Goal: Task Accomplishment & Management: Manage account settings

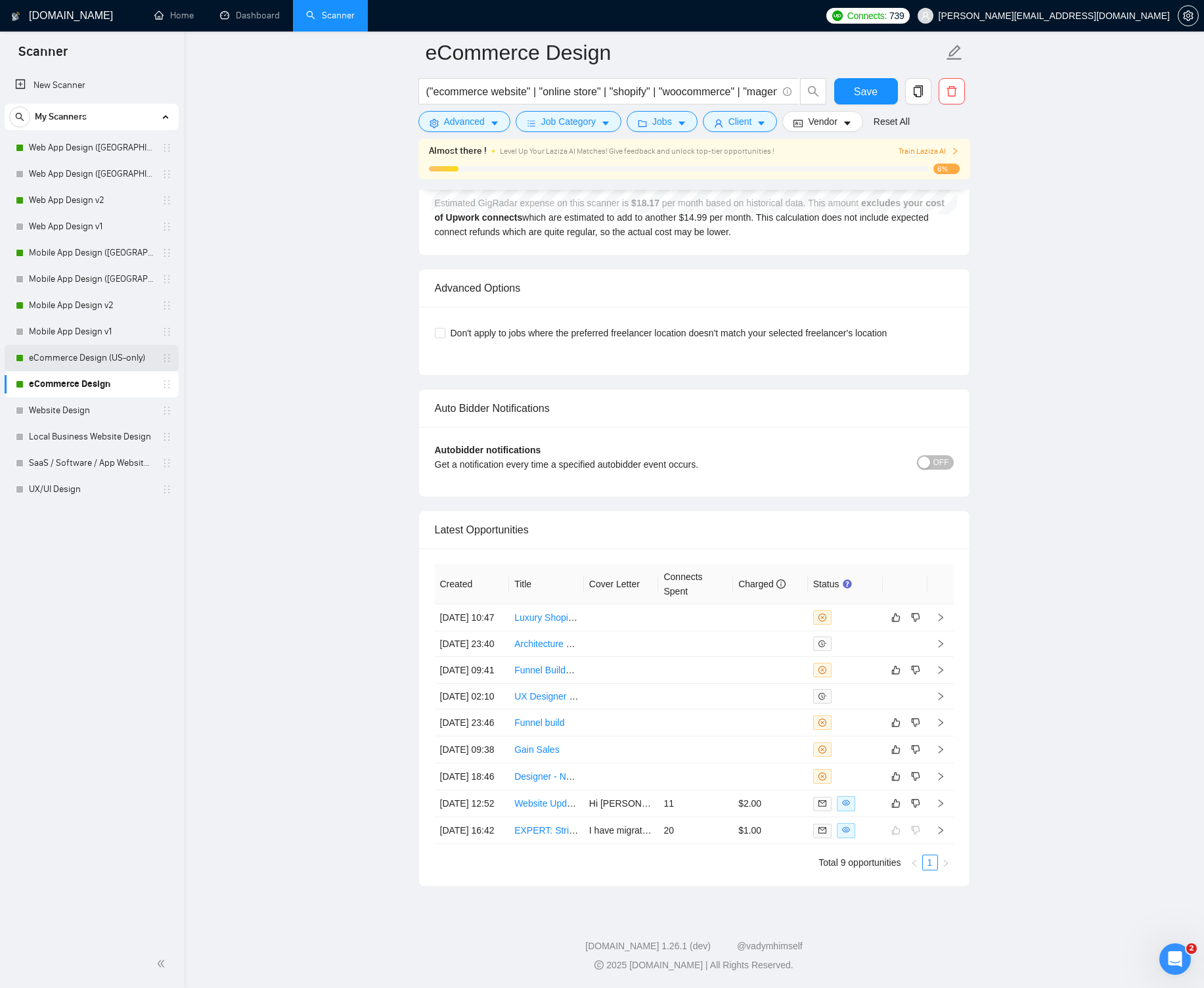
click at [83, 354] on link "eCommerce Design (US-only)" at bounding box center [91, 358] width 125 height 26
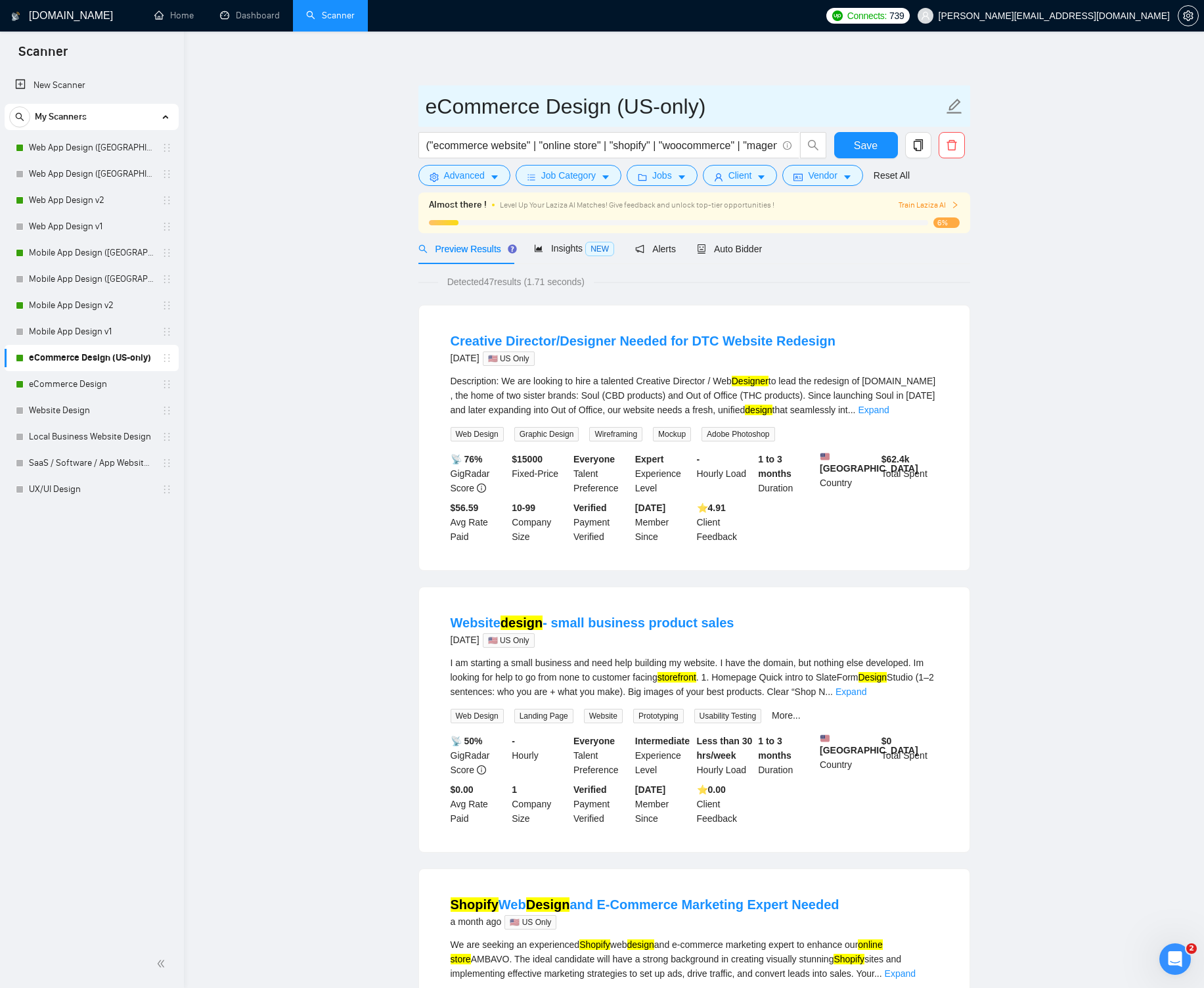
click at [678, 105] on input "eCommerce Design (US-only)" at bounding box center [684, 106] width 518 height 33
type input "eCommerce Design ([GEOGRAPHIC_DATA]) v1"
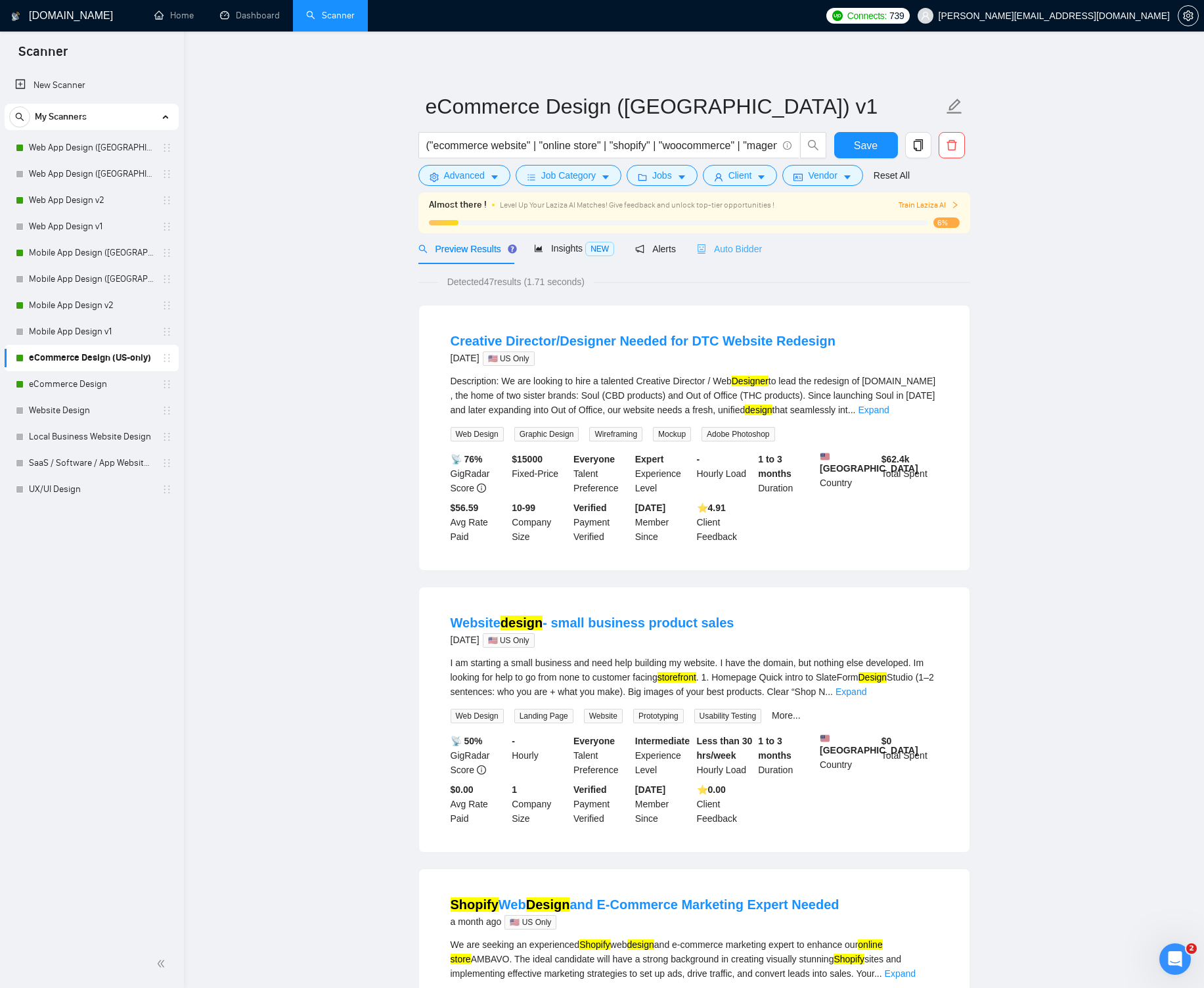
click at [718, 257] on div "Auto Bidder" at bounding box center [730, 249] width 65 height 31
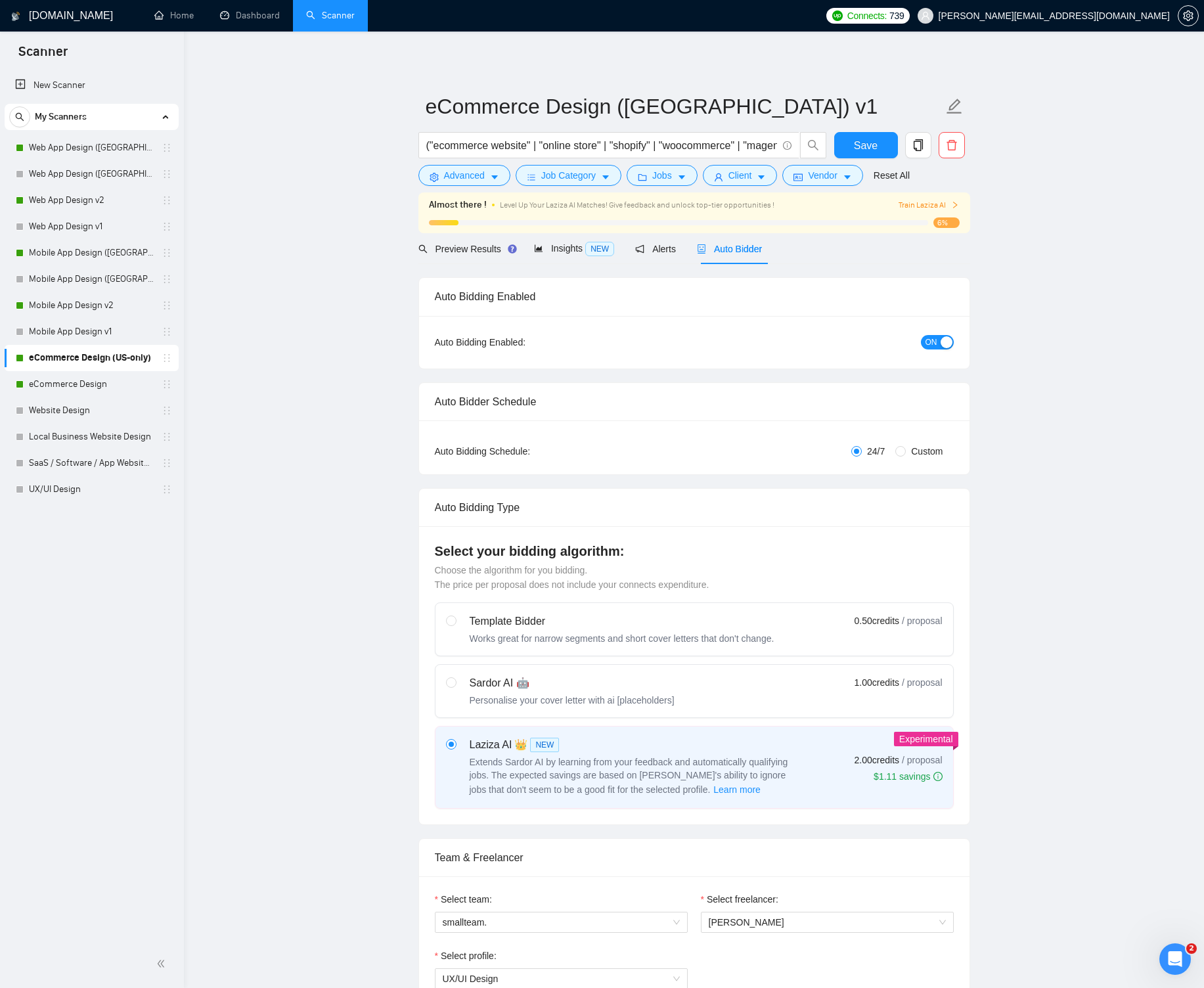
radio input "false"
radio input "true"
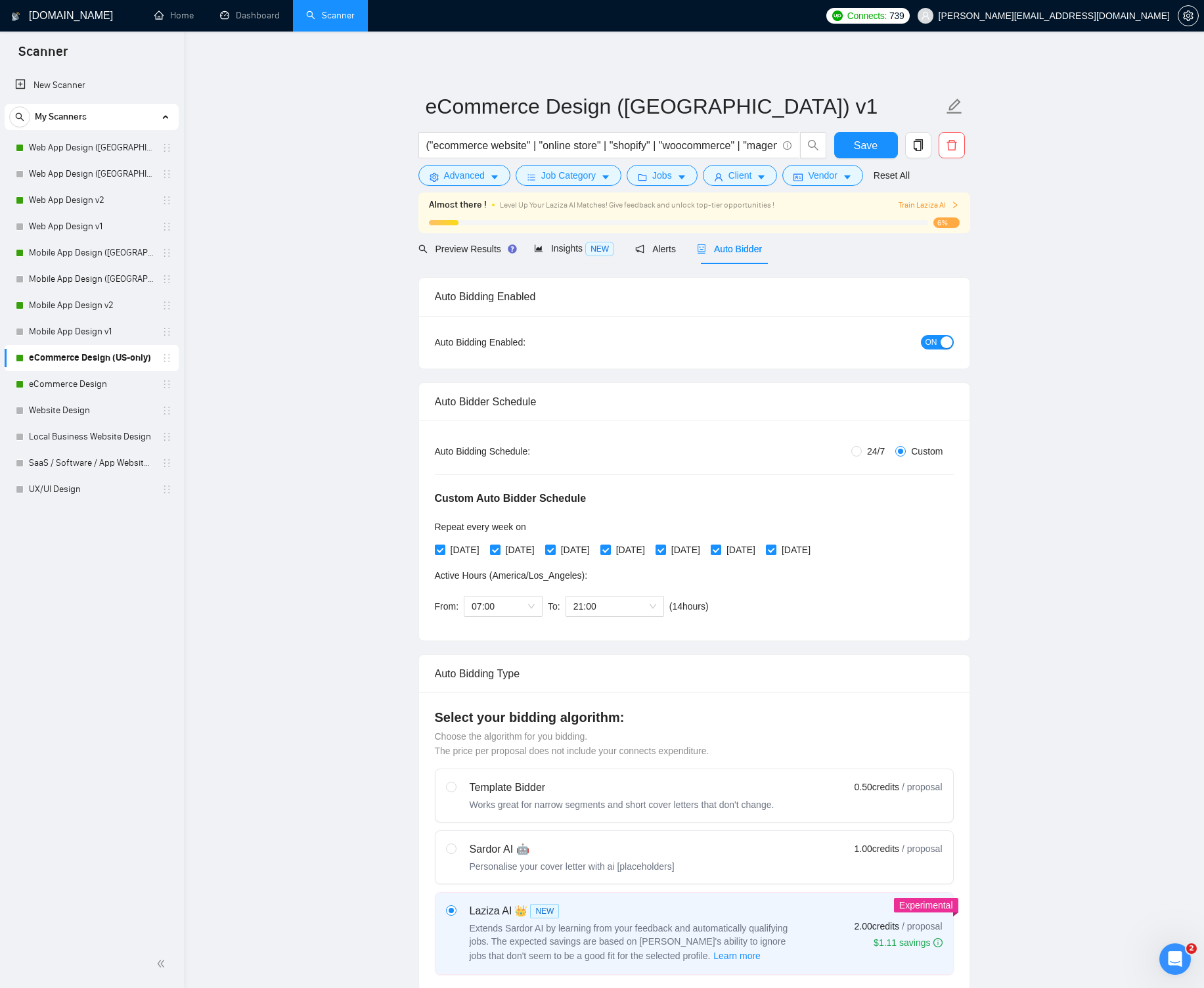
click at [936, 343] on span "ON" at bounding box center [931, 342] width 12 height 14
click at [876, 149] on span "Save" at bounding box center [866, 145] width 24 height 16
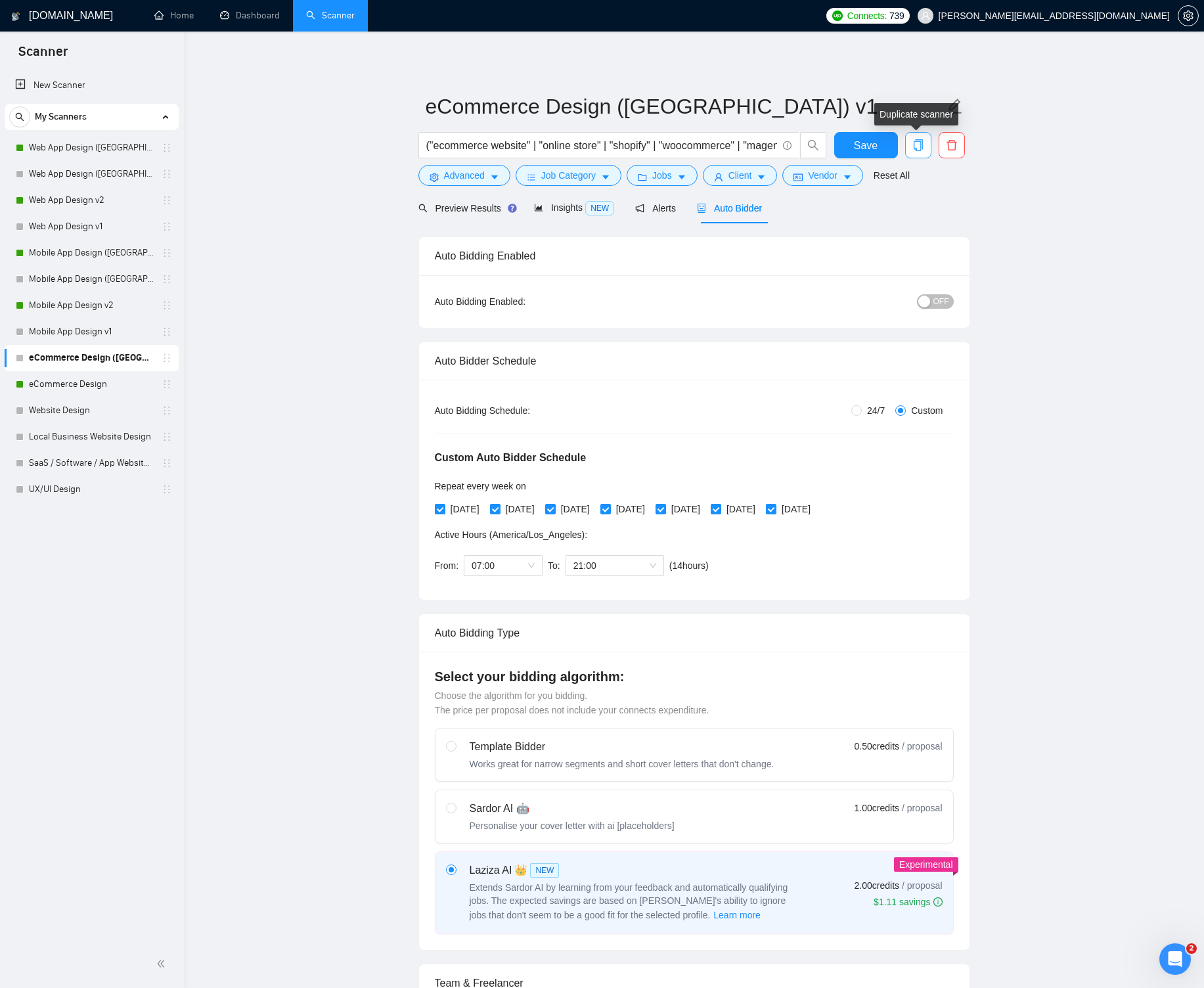
click at [923, 142] on icon "copy" at bounding box center [918, 144] width 12 height 12
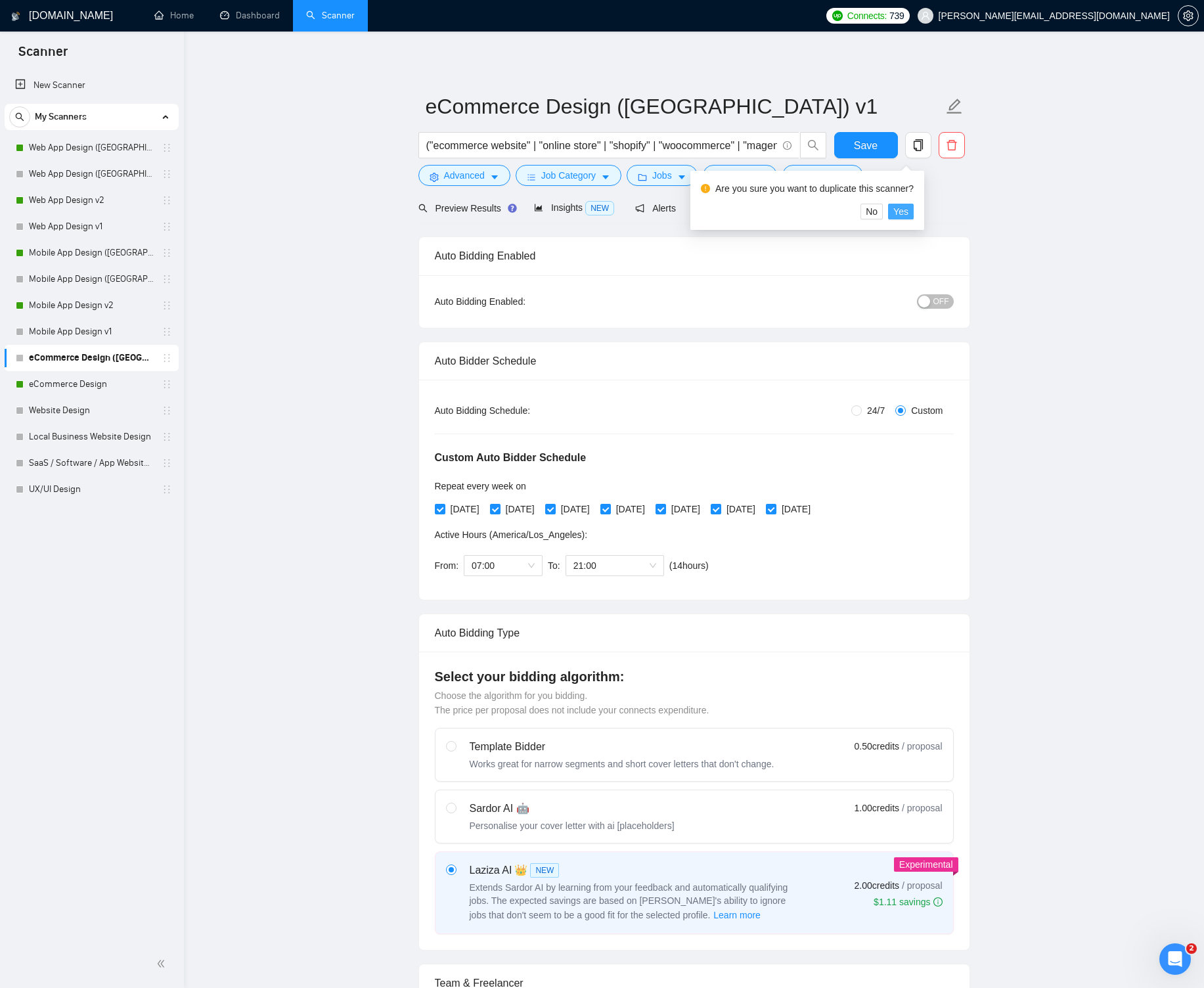
click at [905, 214] on span "Yes" at bounding box center [901, 211] width 15 height 14
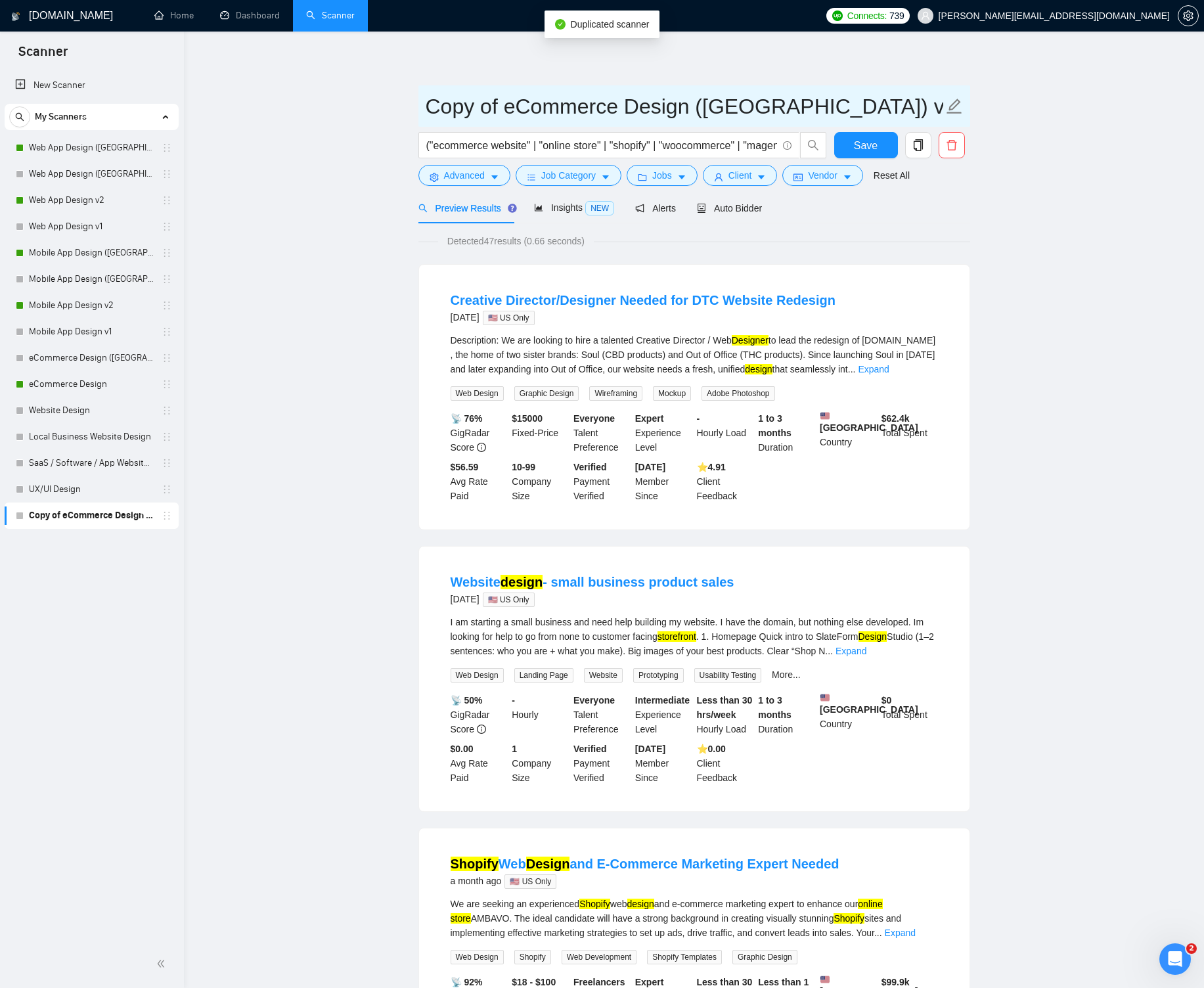
drag, startPoint x: 493, startPoint y: 105, endPoint x: 419, endPoint y: 101, distance: 74.1
click at [419, 101] on span "Copy of eCommerce Design ([GEOGRAPHIC_DATA]) v1" at bounding box center [694, 106] width 552 height 41
type input "eCommerce Design (US) v2"
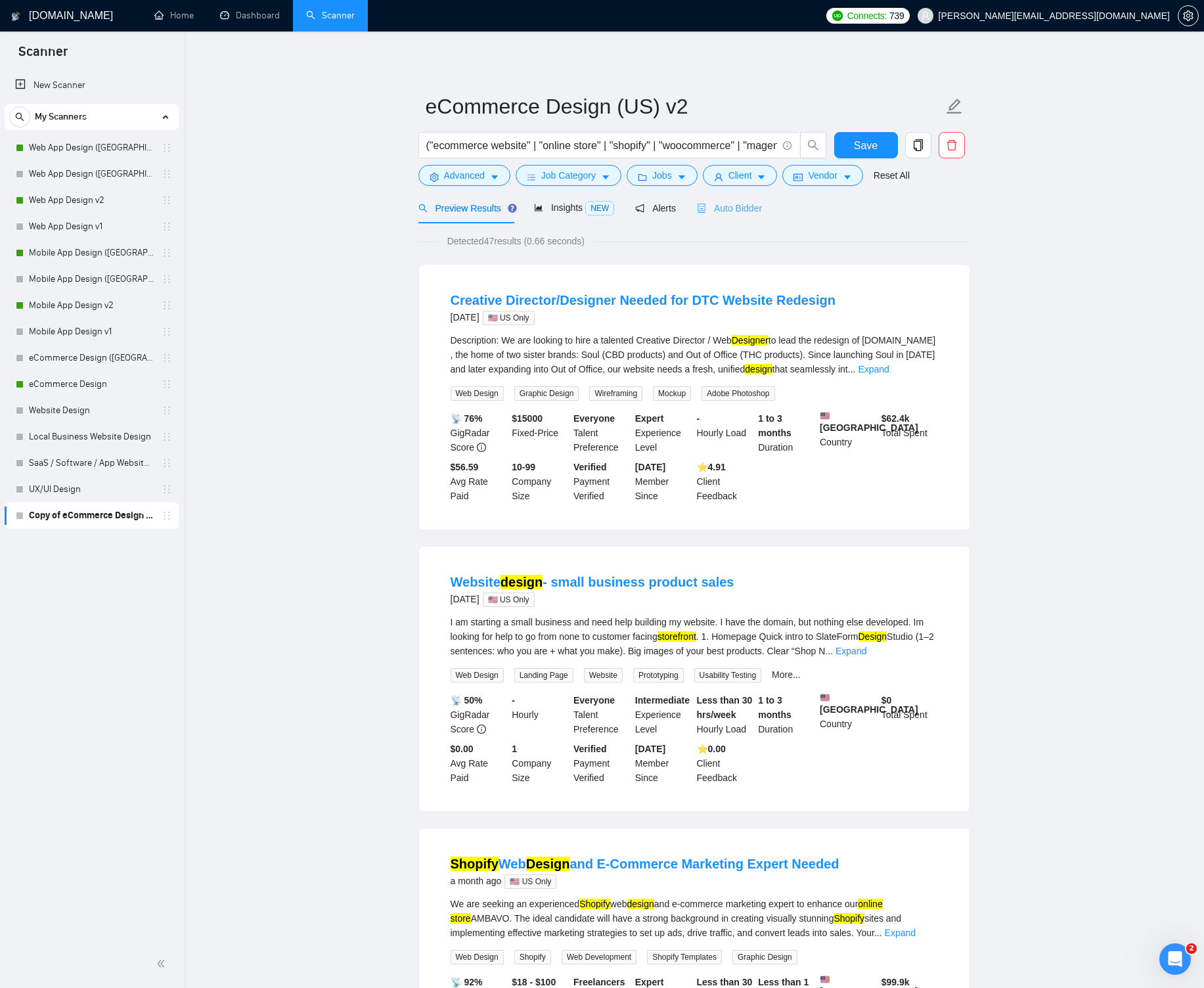
click at [731, 196] on div "Auto Bidder" at bounding box center [730, 208] width 65 height 31
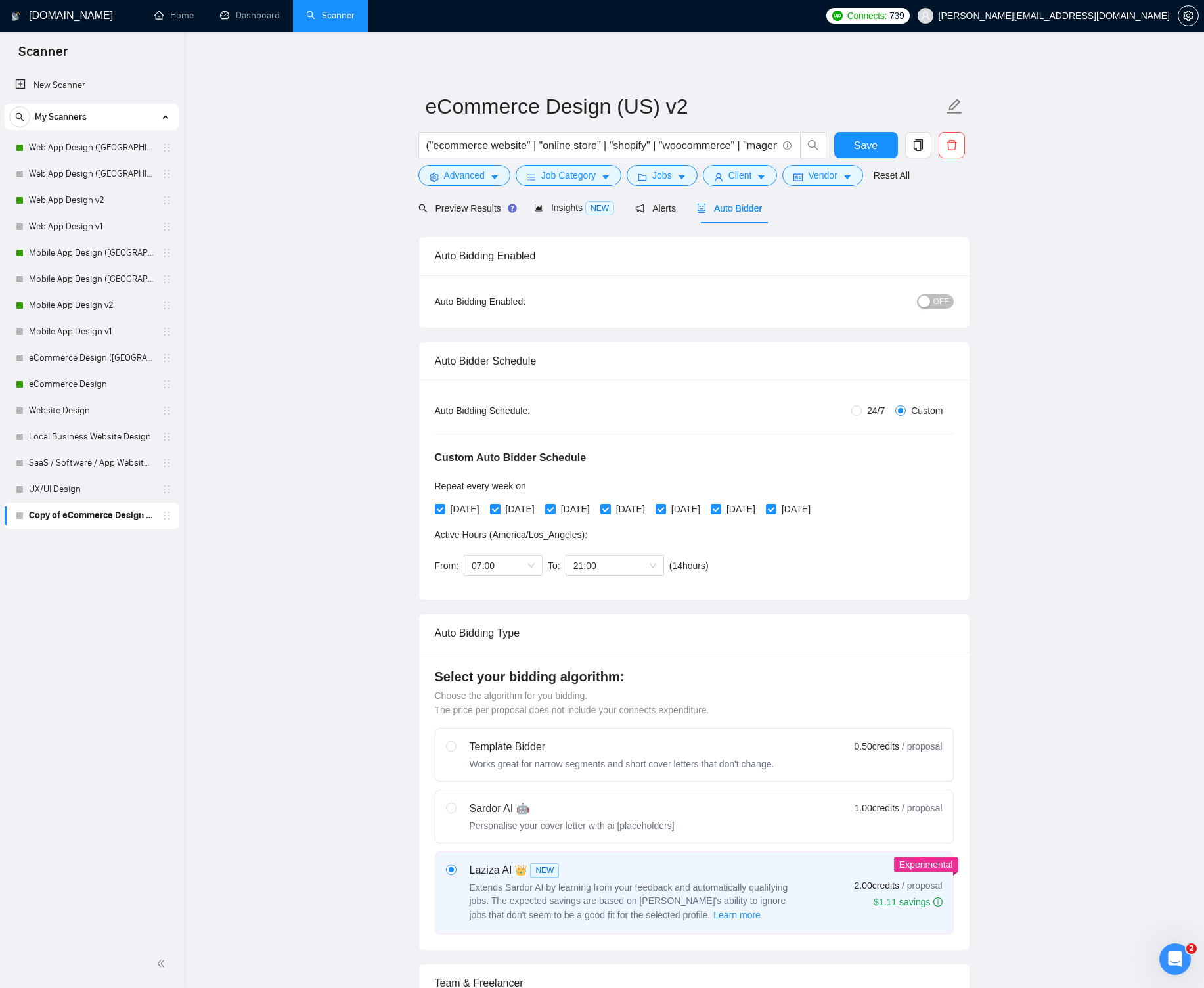
click at [930, 298] on div "button" at bounding box center [924, 301] width 12 height 12
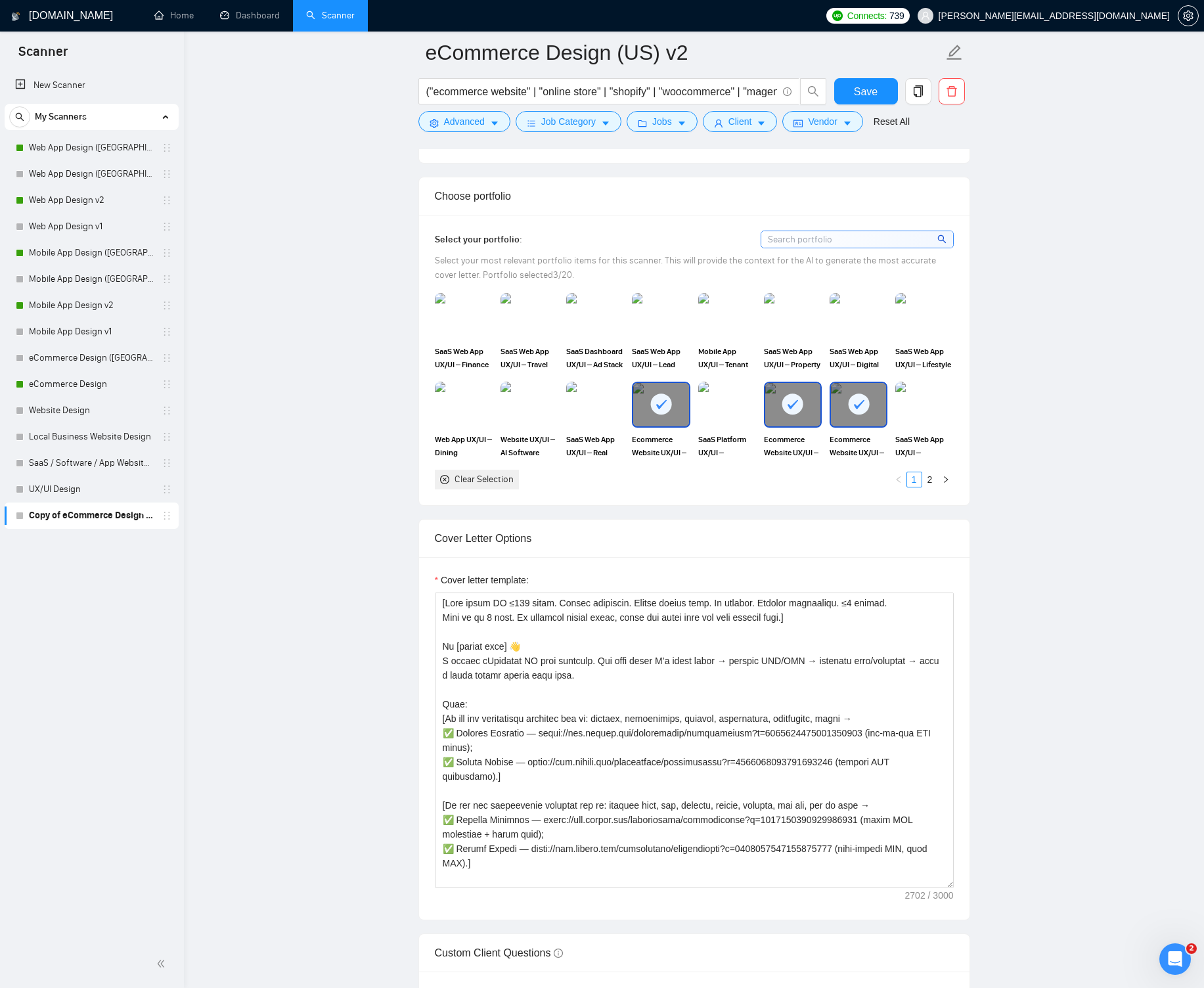
scroll to position [1601, 0]
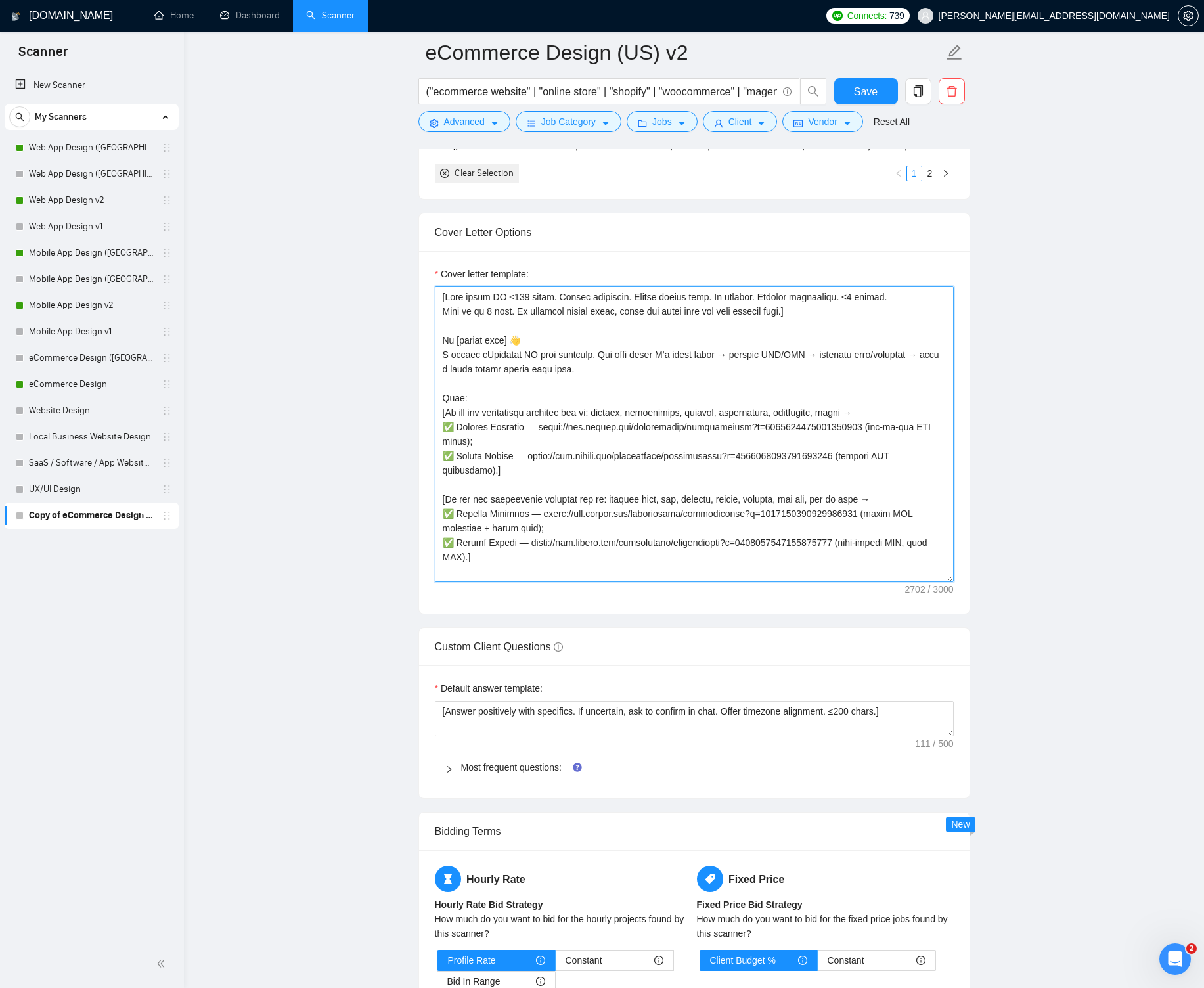
click at [503, 301] on textarea "Cover letter template:" at bounding box center [695, 434] width 519 height 296
paste textarea "Lor'i dol sitame. Cons ad el 5 sedd. Ei temporin utlabo etdol, magna ali enima …"
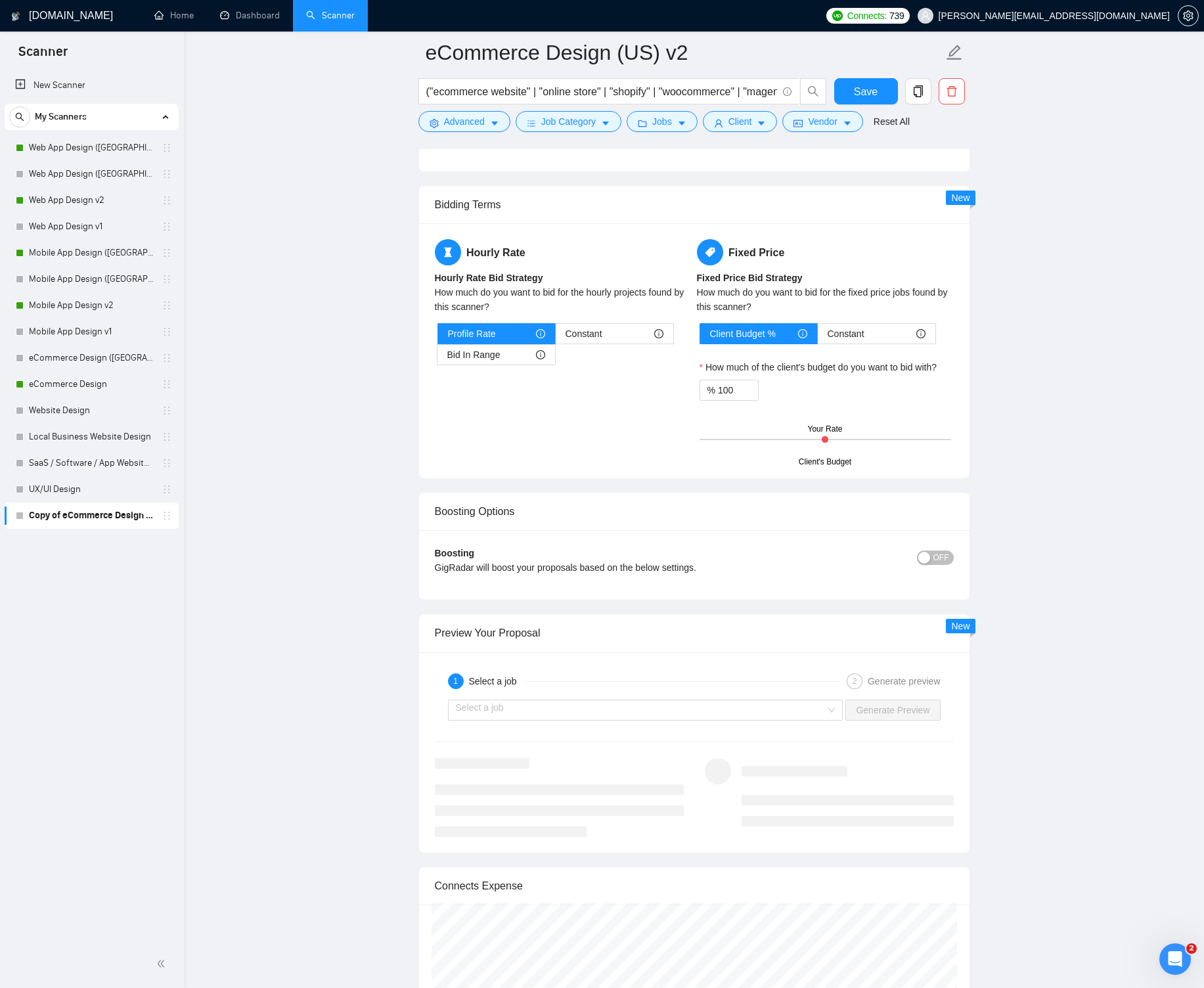
scroll to position [2230, 0]
type textarea "[Lore ipsum DO ≤018 sitam. Consec adipiscin. Elitse doeius temp. In utlabor. Et…"
click at [536, 352] on icon "info-circle" at bounding box center [540, 352] width 9 height 9
click at [438, 356] on input "Bid In Range" at bounding box center [438, 356] width 0 height 0
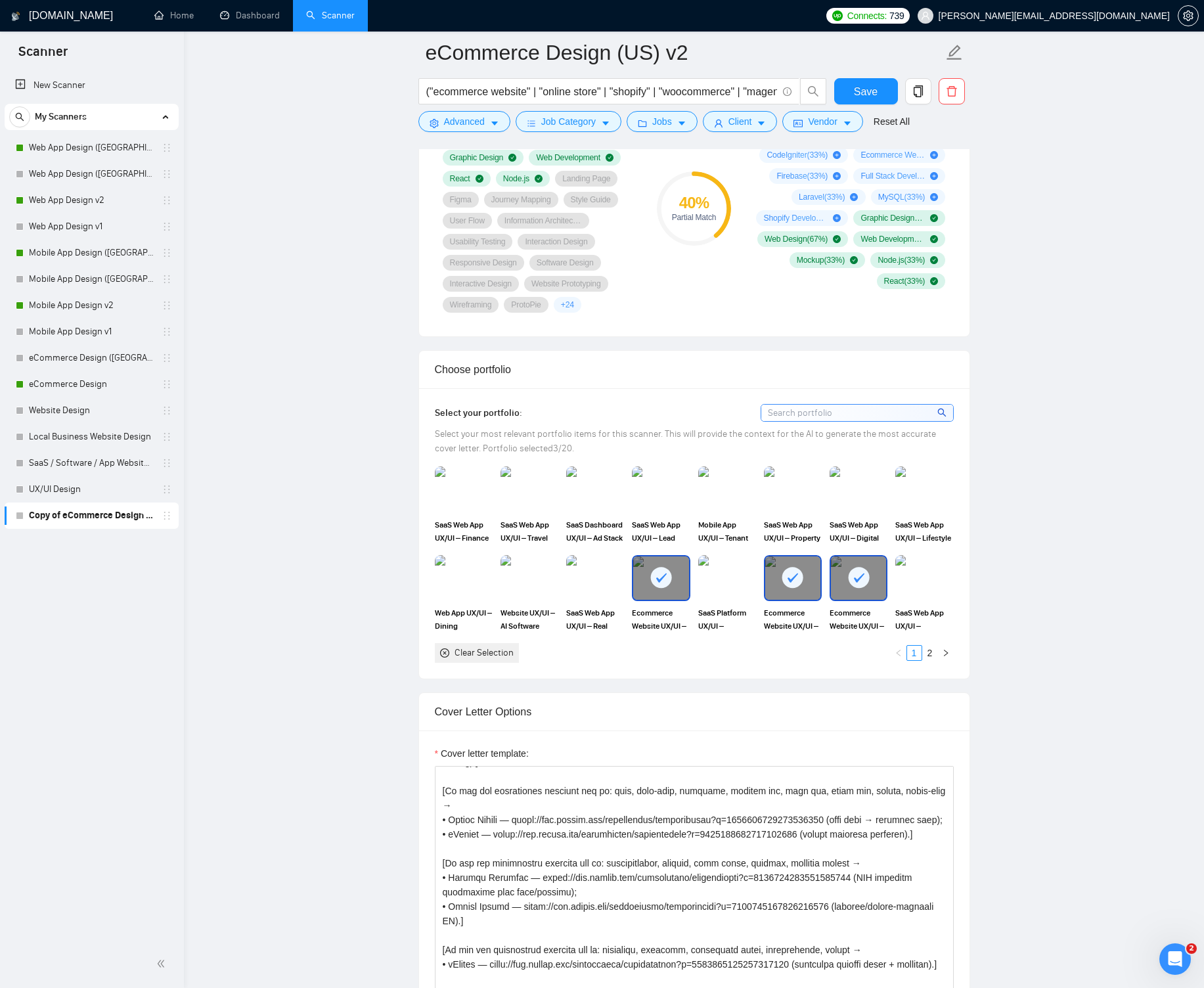
scroll to position [1119, 0]
click at [932, 655] on link "2" at bounding box center [930, 655] width 14 height 14
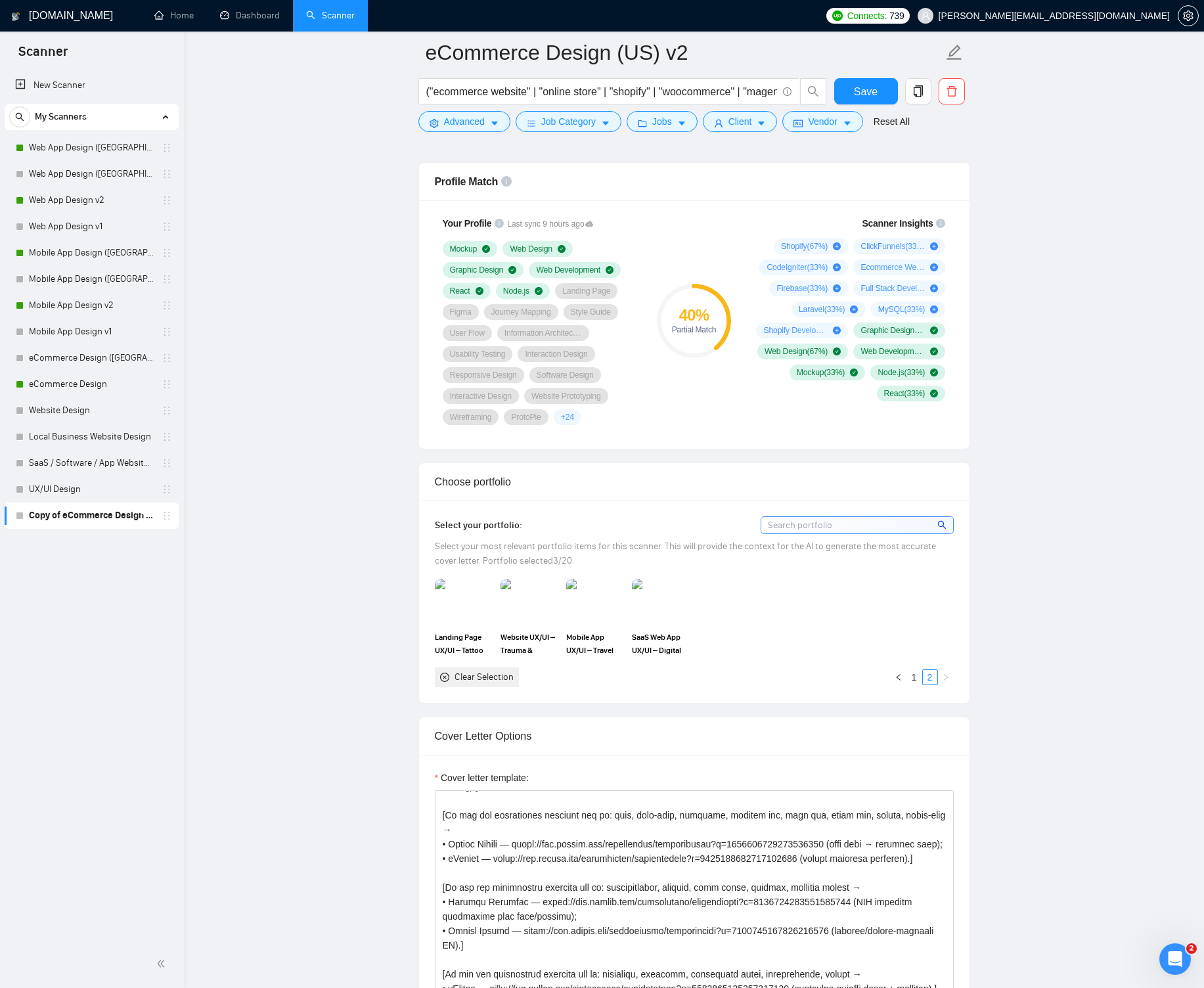
scroll to position [1012, 0]
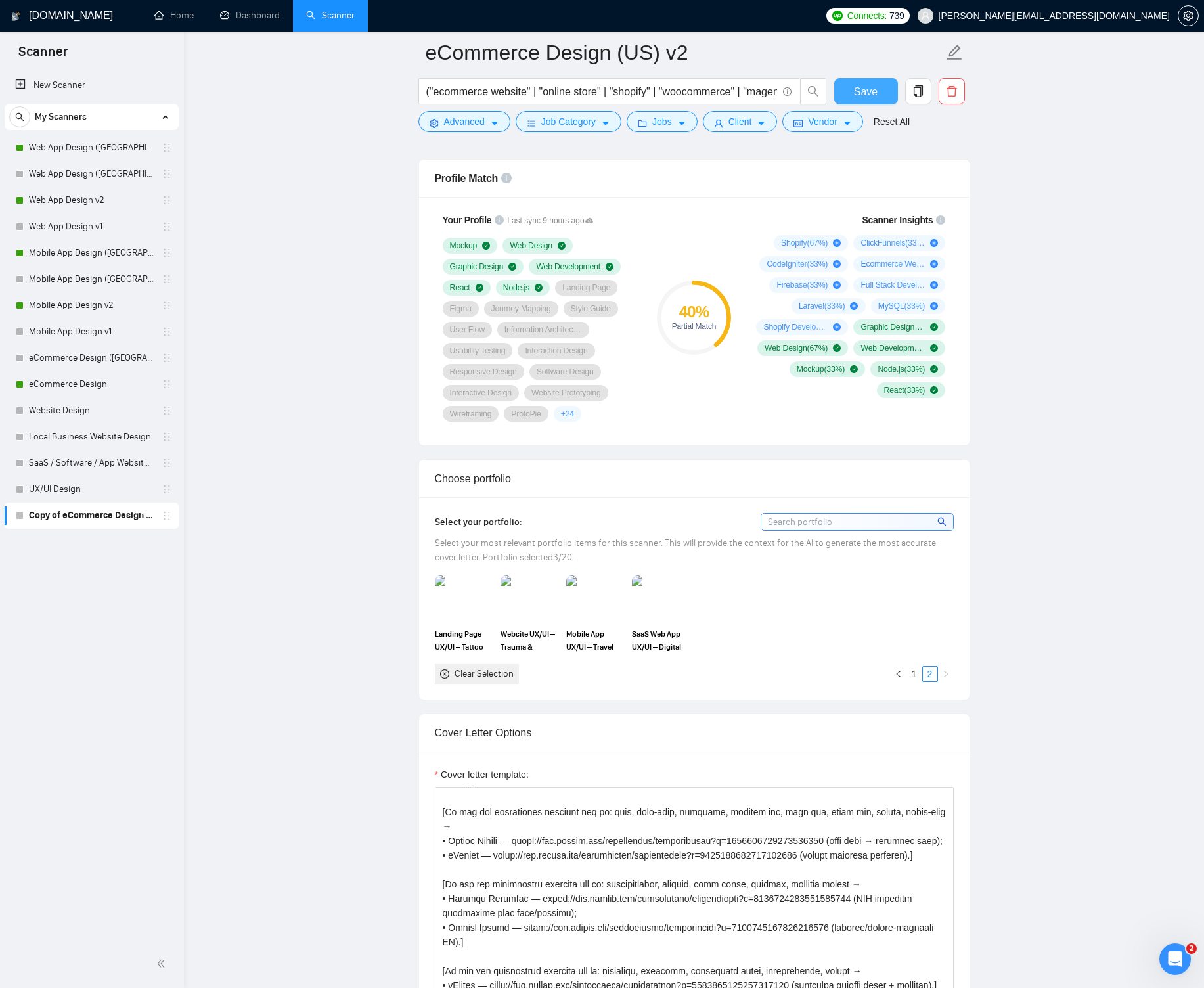
click at [865, 94] on span "Save" at bounding box center [866, 92] width 24 height 16
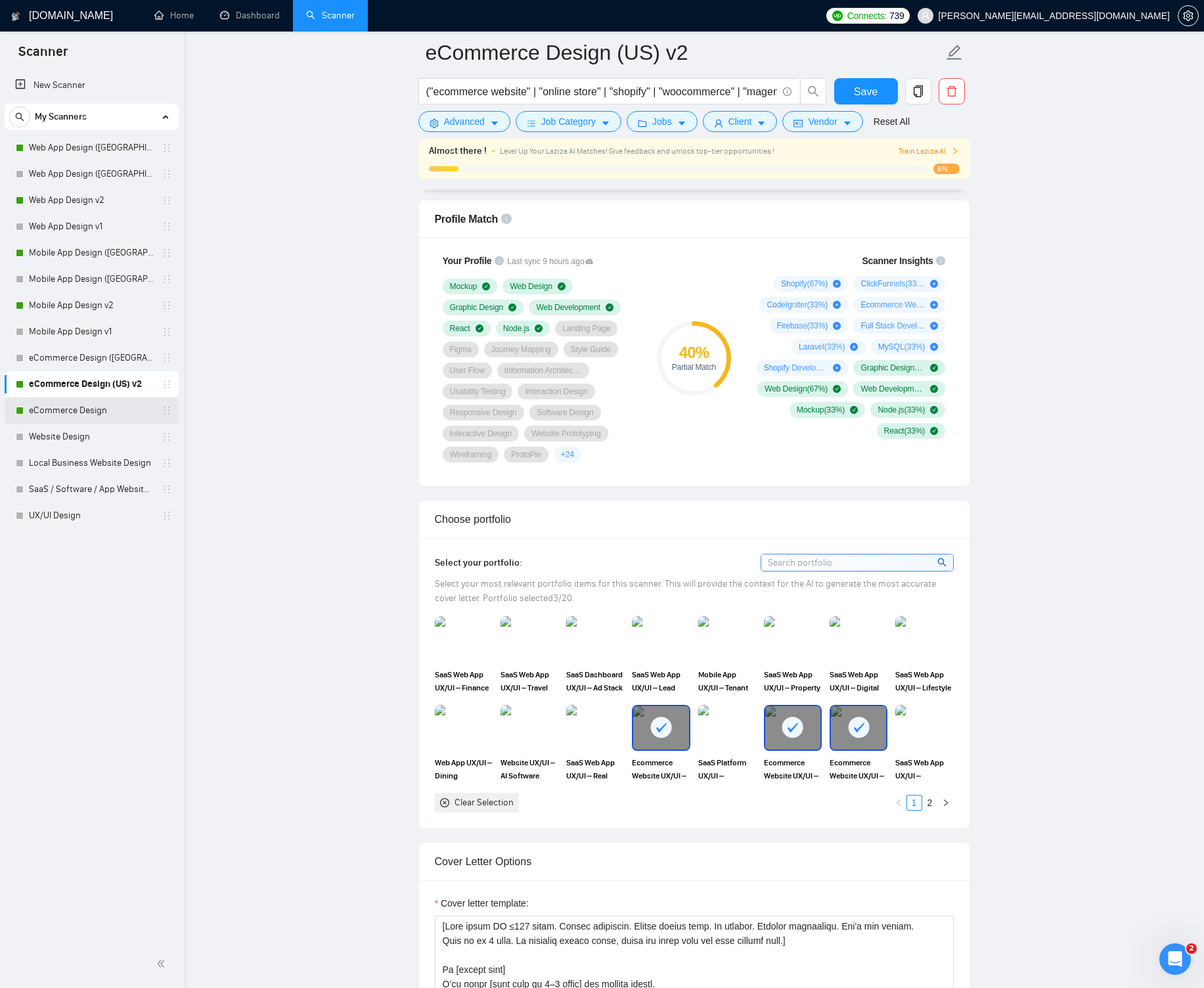
click at [136, 406] on link "eCommerce Design" at bounding box center [91, 410] width 125 height 26
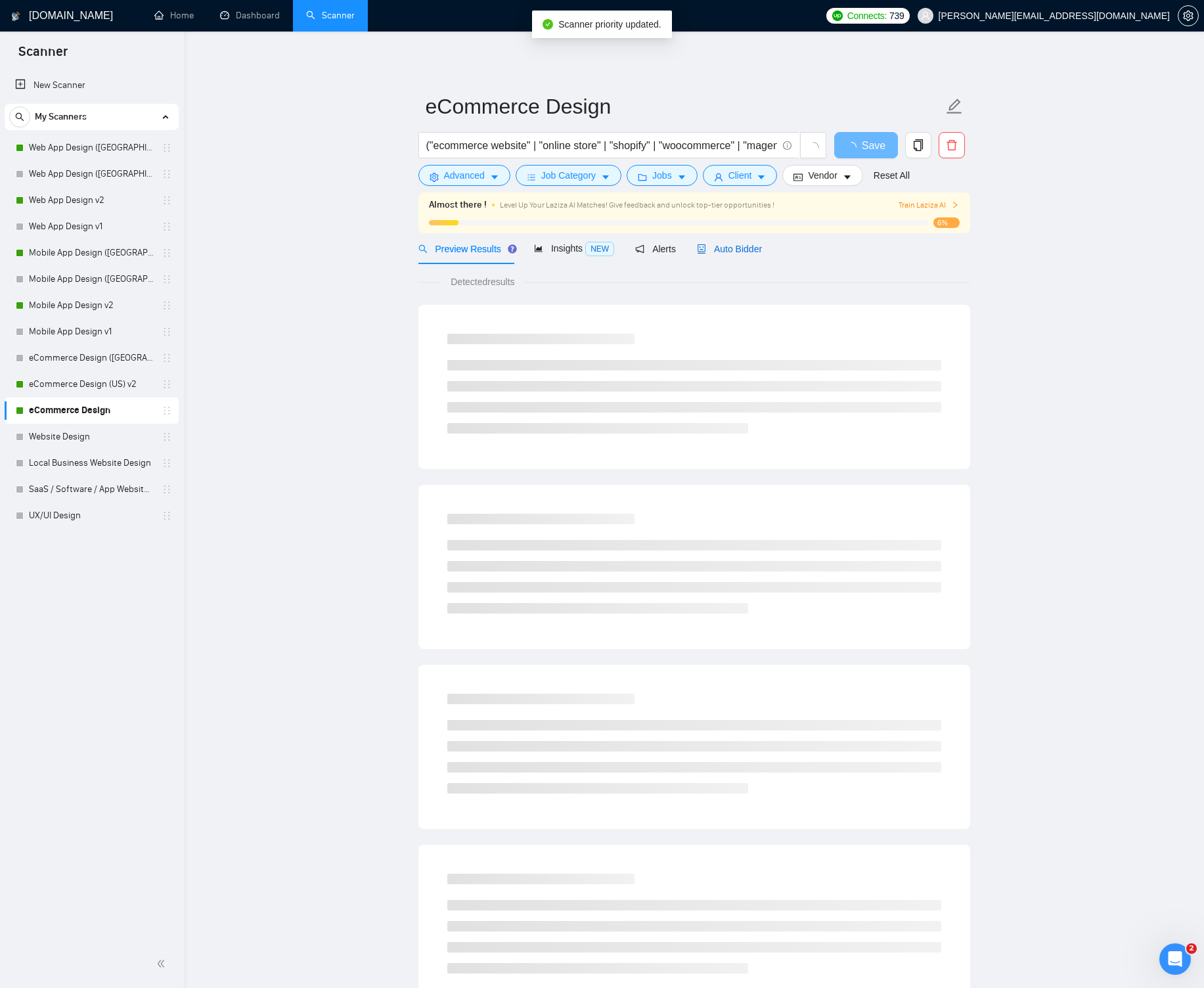
click at [730, 246] on span "Auto Bidder" at bounding box center [730, 249] width 65 height 11
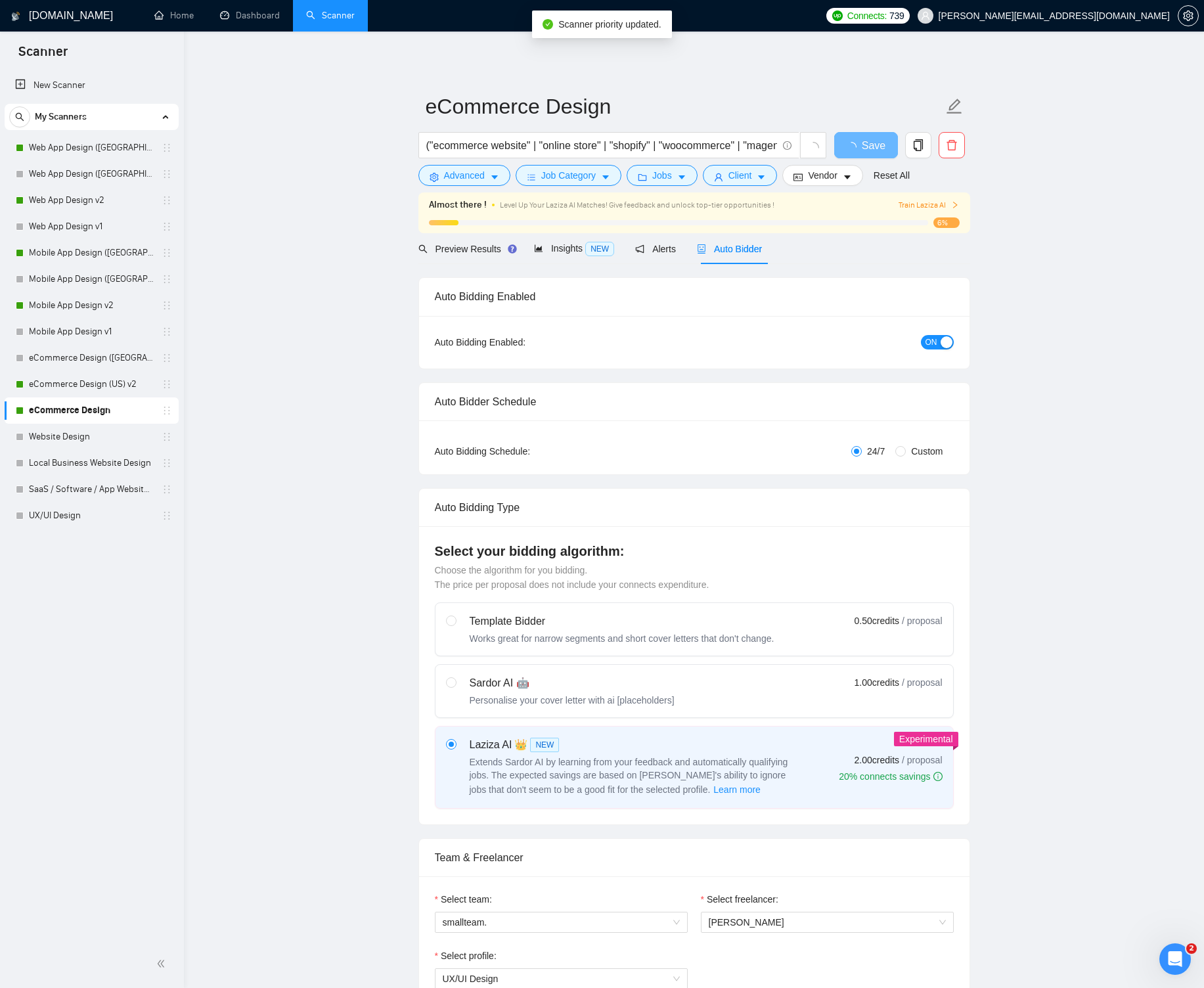
radio input "false"
radio input "true"
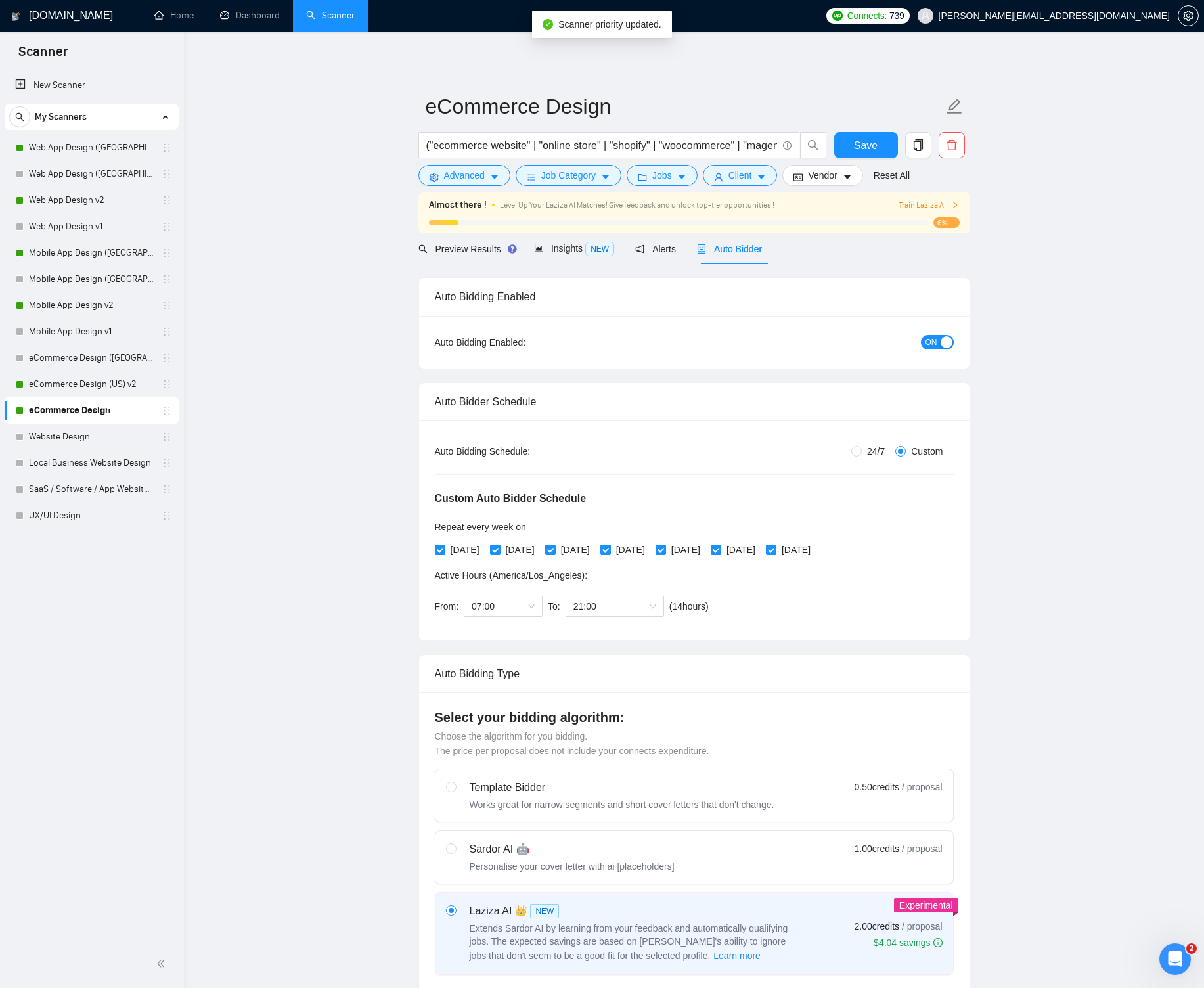
click at [945, 342] on div "button" at bounding box center [946, 342] width 12 height 12
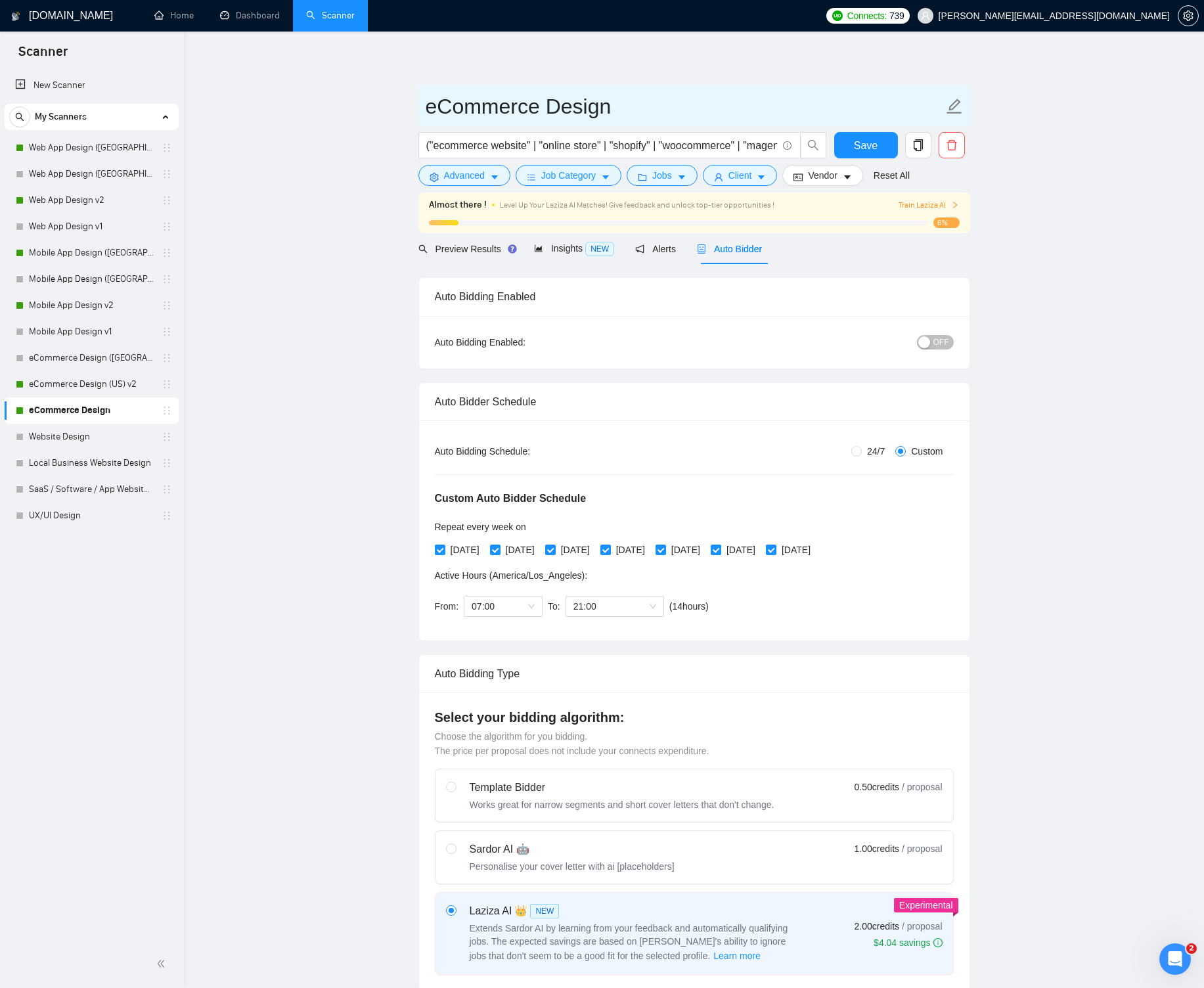
click at [631, 107] on input "eCommerce Design" at bounding box center [684, 106] width 518 height 33
type input "eCommerce Design v1"
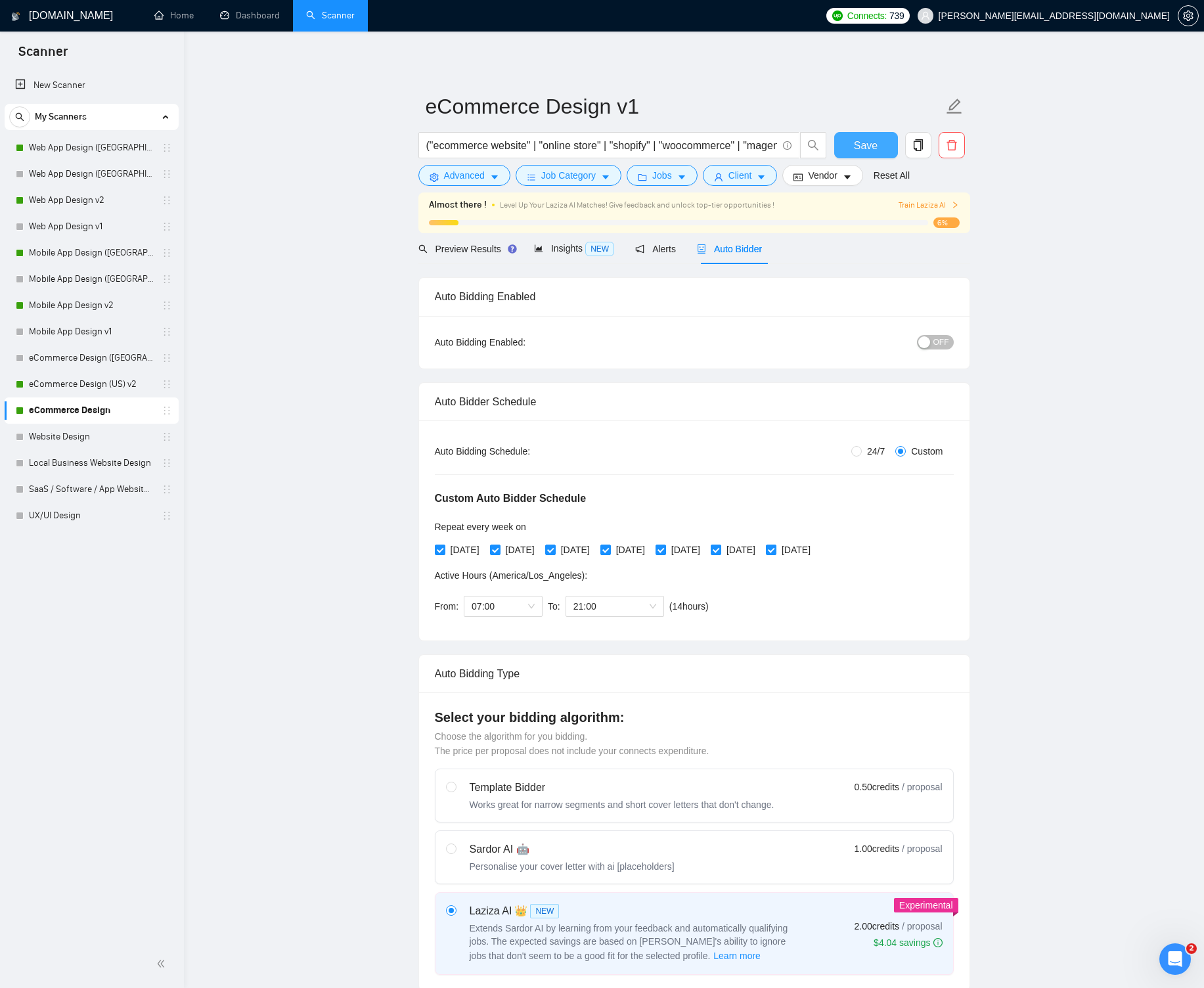
click at [870, 144] on span "Save" at bounding box center [866, 145] width 24 height 16
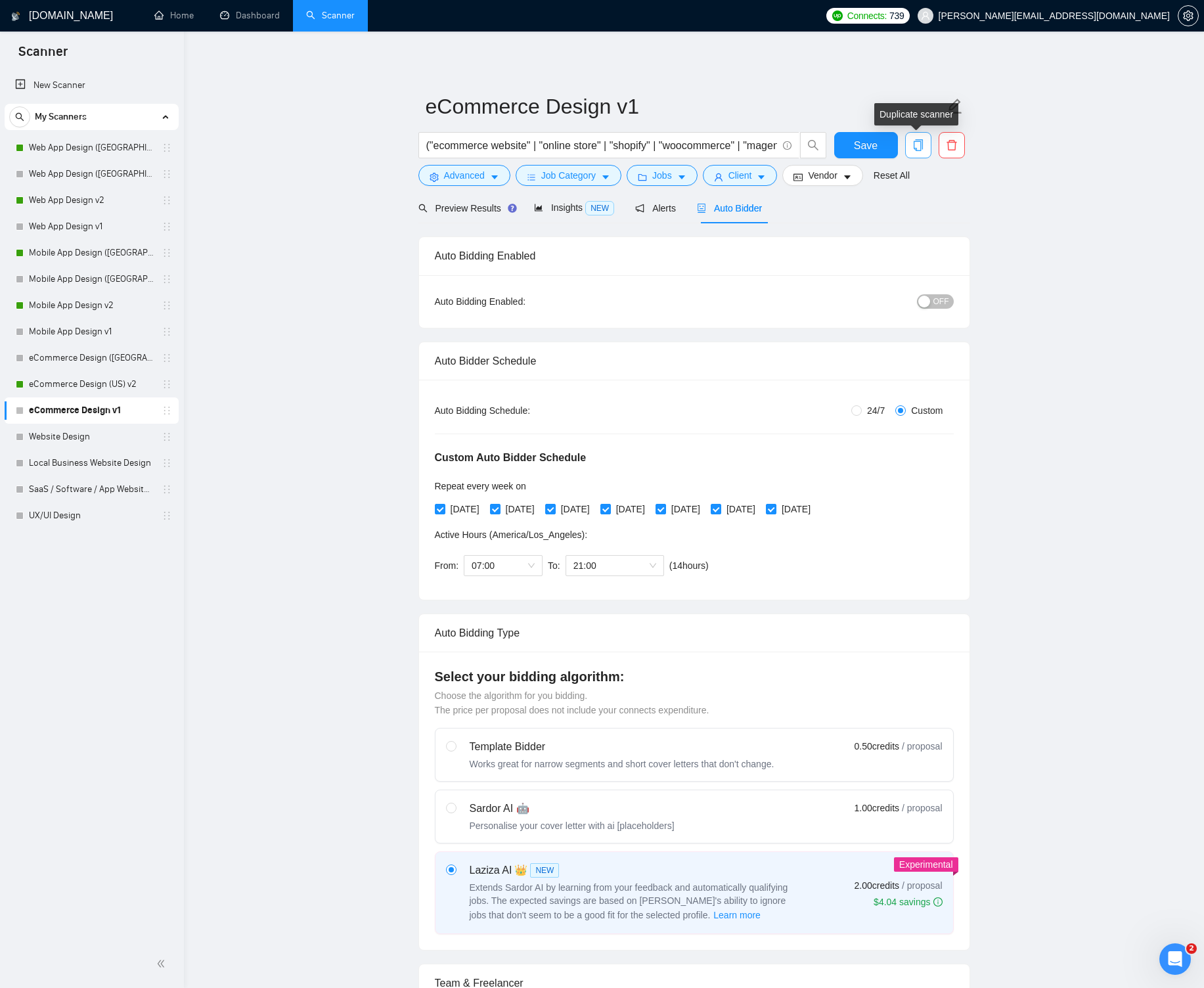
click at [912, 145] on icon "copy" at bounding box center [918, 144] width 12 height 12
click at [909, 210] on span "Yes" at bounding box center [901, 211] width 15 height 14
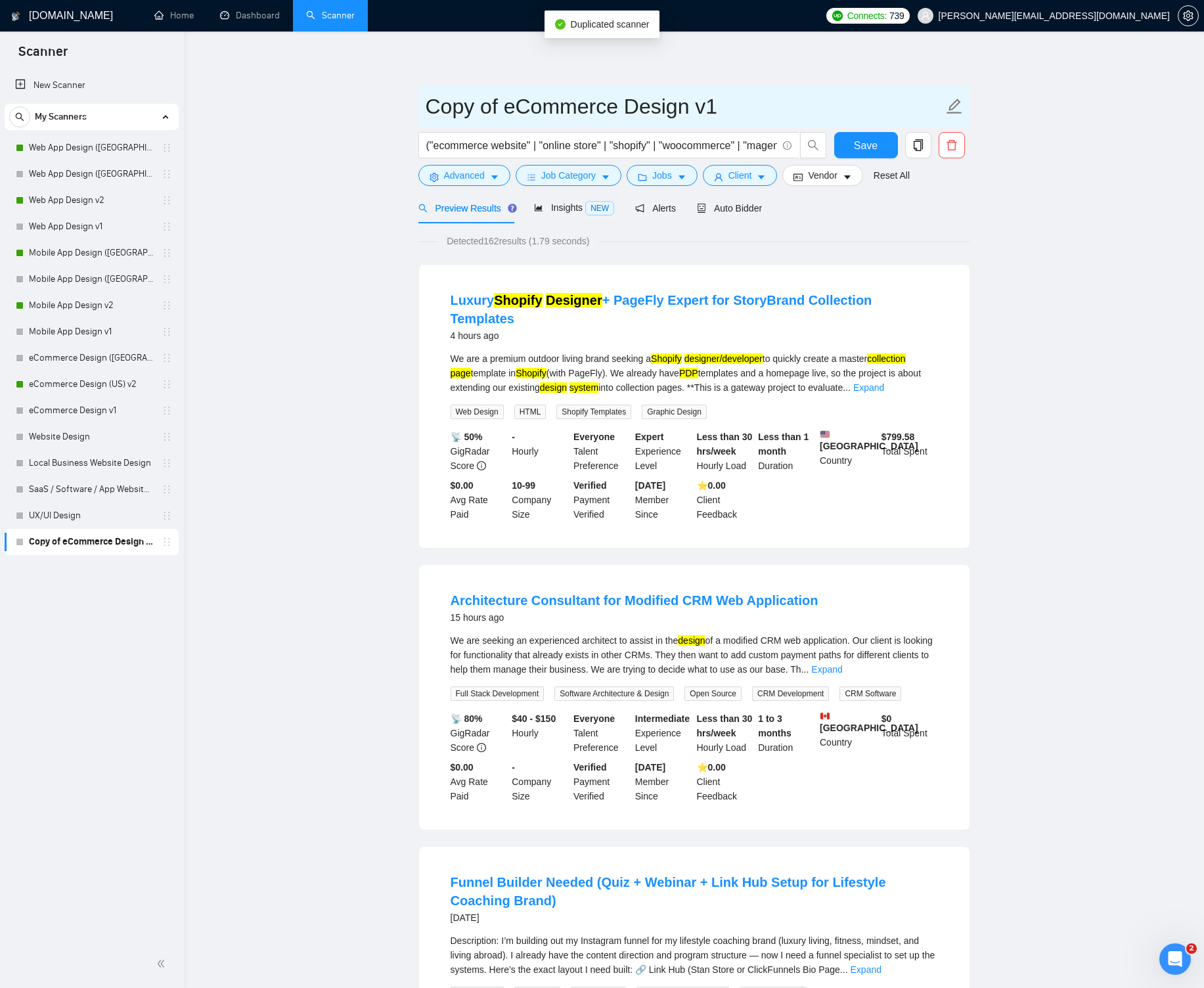
drag, startPoint x: 506, startPoint y: 107, endPoint x: 421, endPoint y: 103, distance: 85.1
click at [421, 103] on span "Copy of eCommerce Design v1" at bounding box center [694, 106] width 552 height 41
type input "eCommerce Design v2"
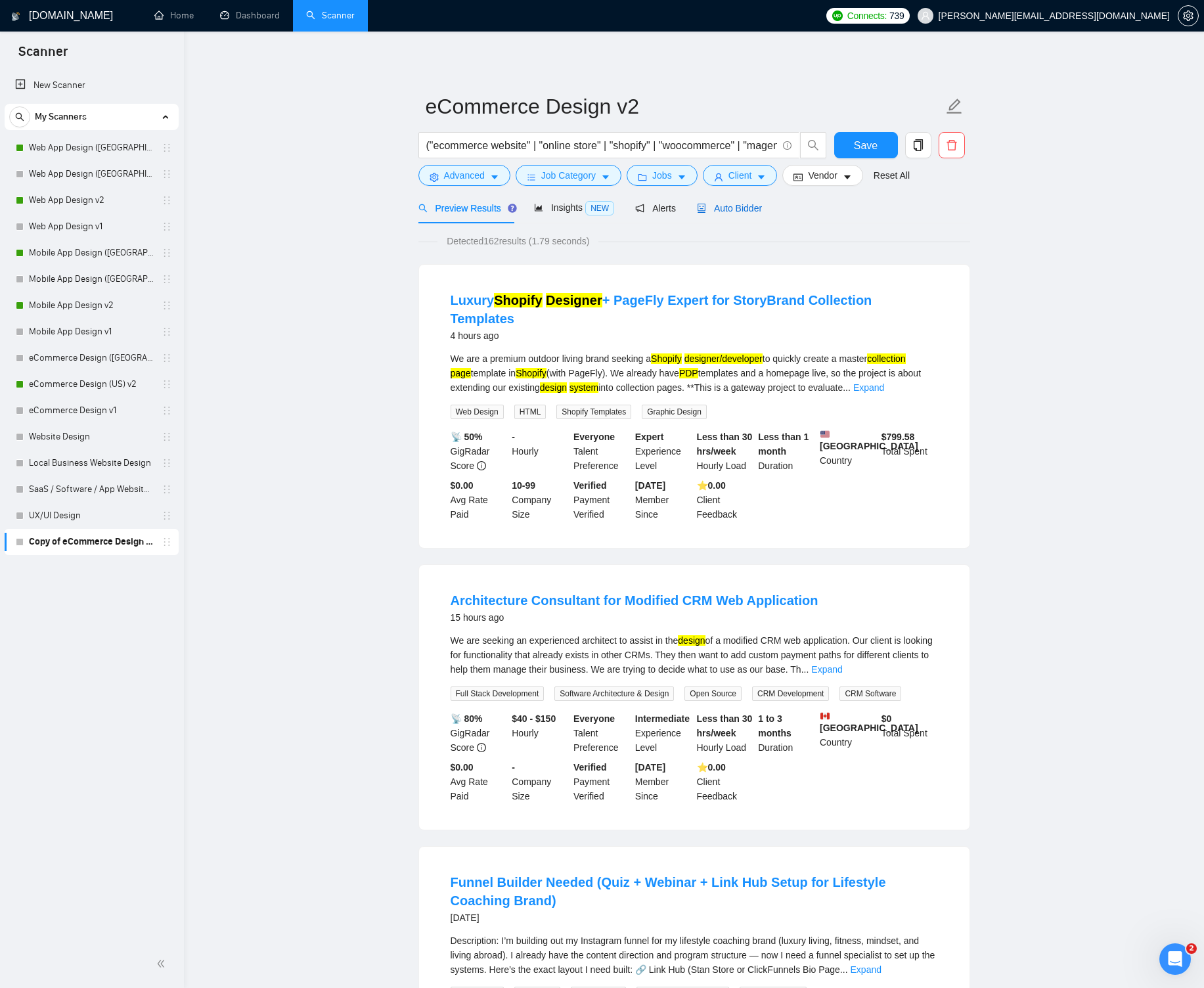
click at [732, 208] on span "Auto Bidder" at bounding box center [730, 209] width 65 height 11
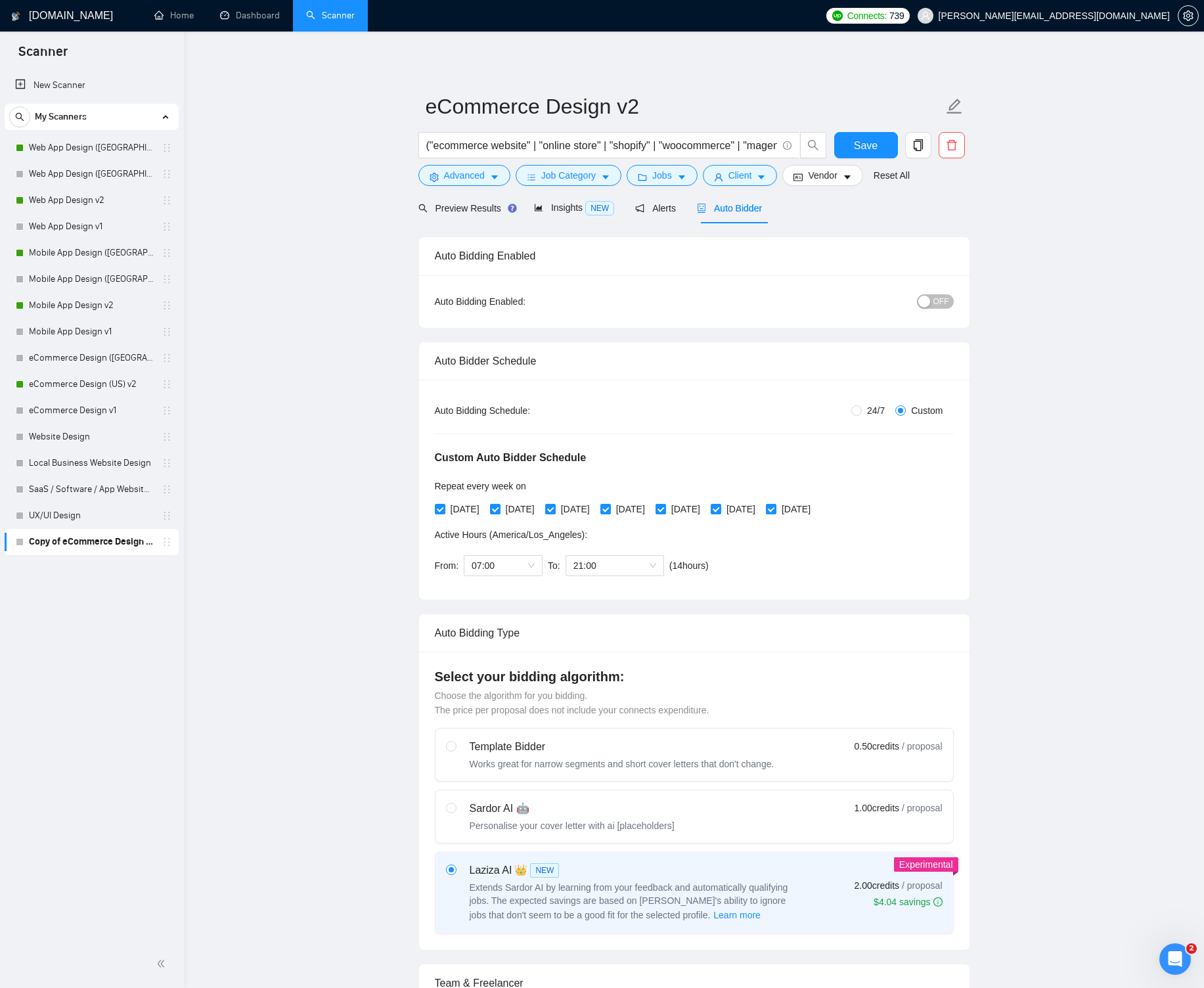
click at [938, 298] on span "OFF" at bounding box center [942, 301] width 16 height 14
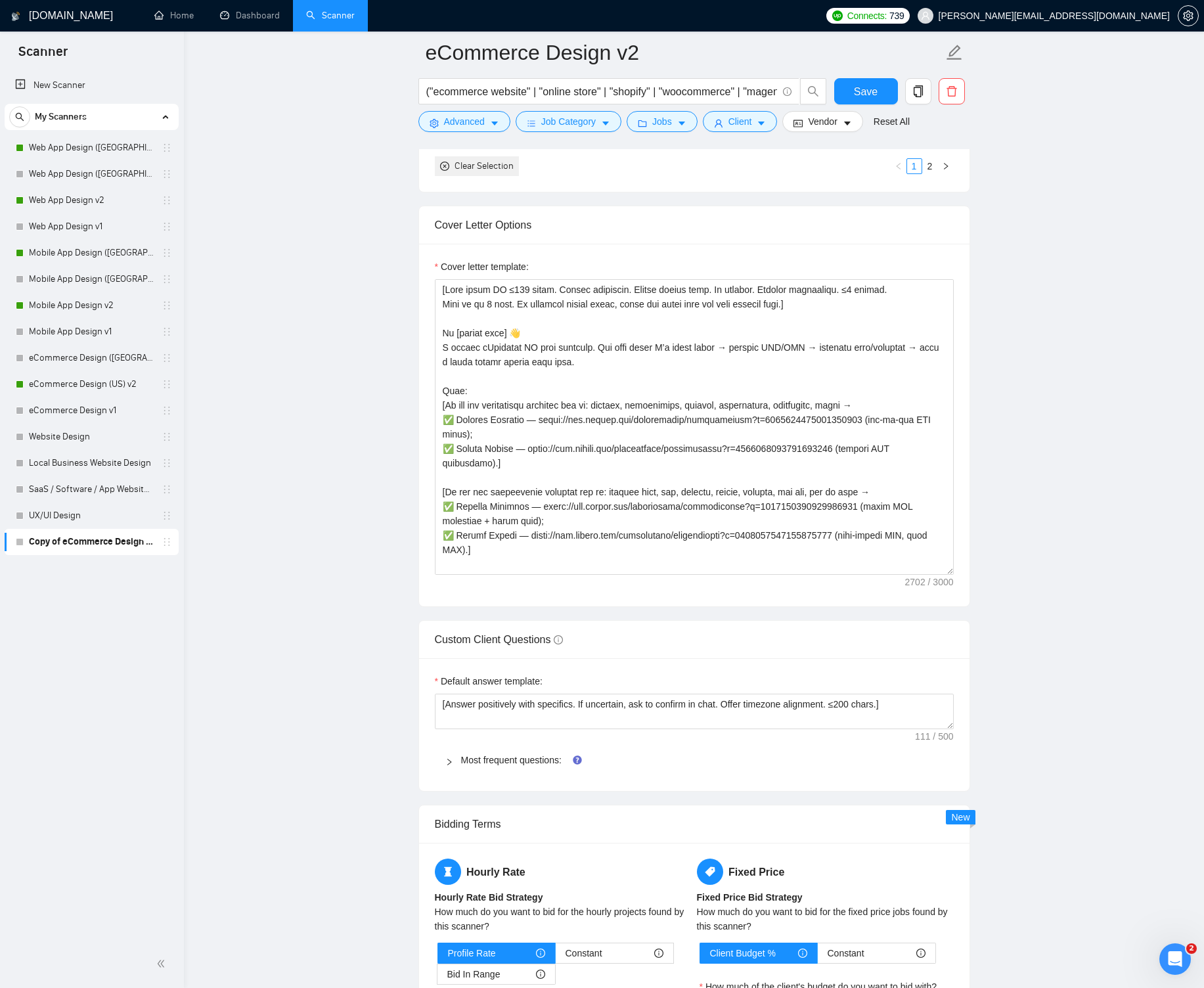
scroll to position [1675, 0]
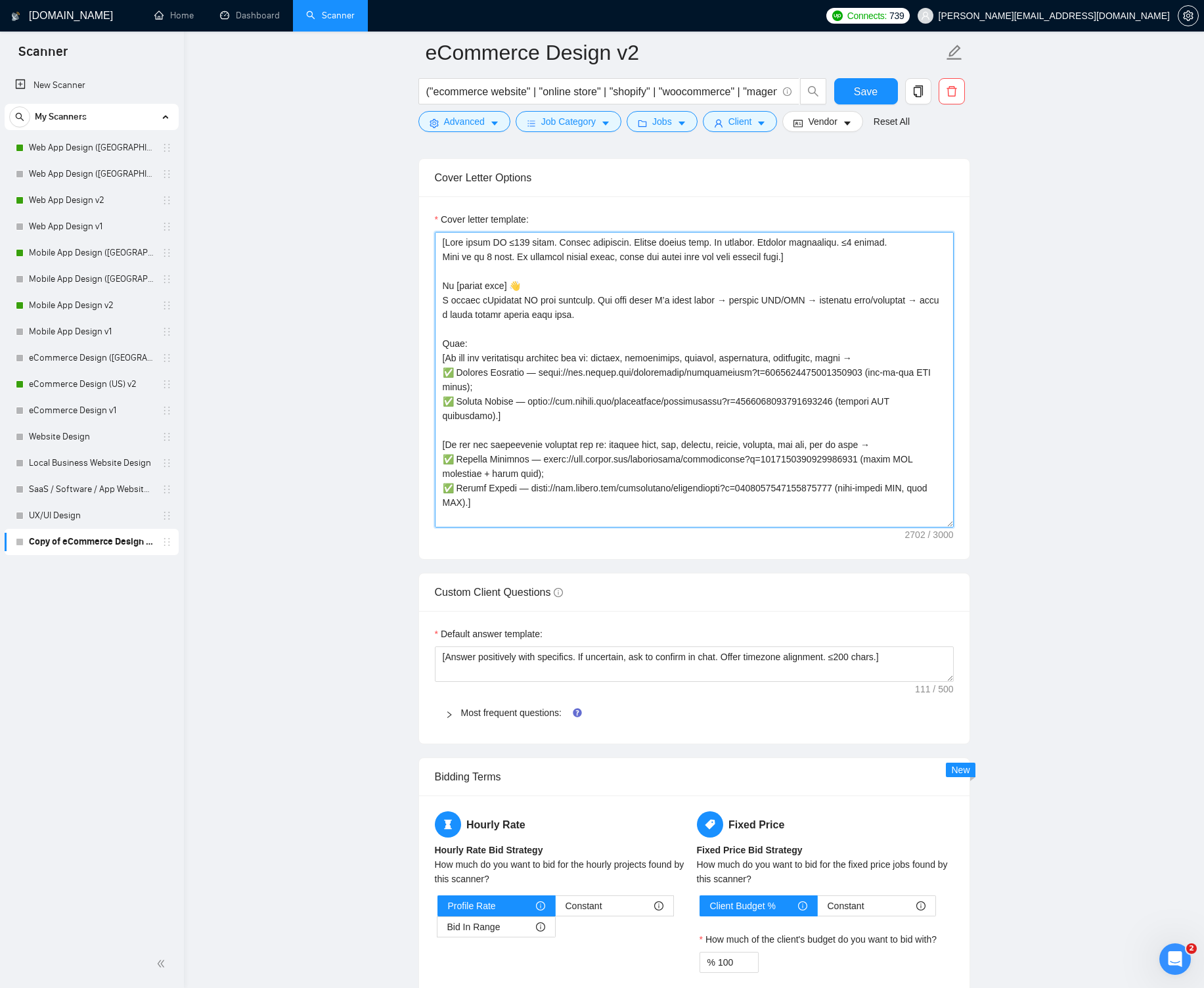
click at [546, 276] on textarea "Cover letter template:" at bounding box center [695, 380] width 519 height 296
paste textarea "Lor'i dol sitame. Cons ad el 5 sedd. Ei temporin utlabo etdol, magna ali enima …"
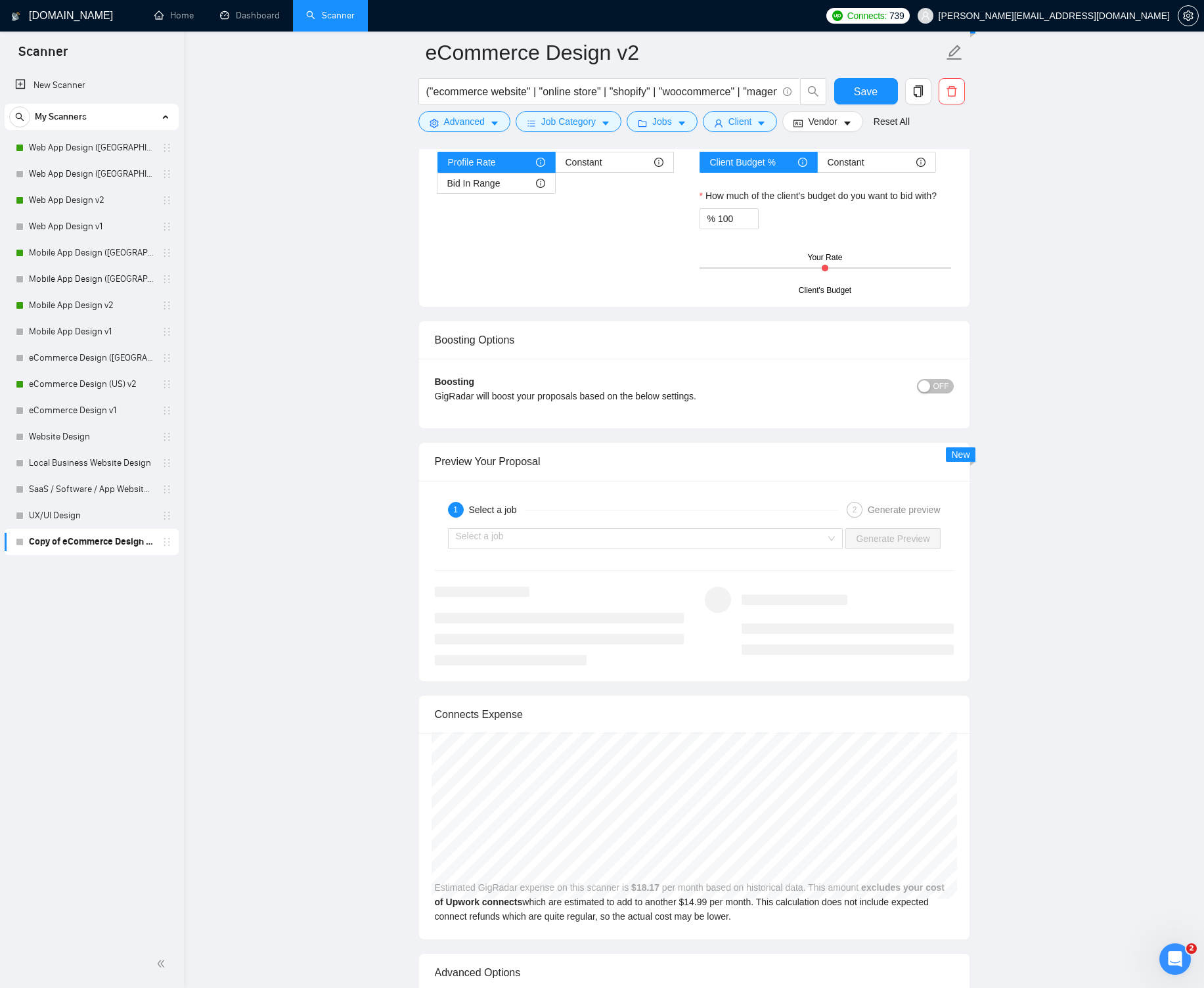
scroll to position [2425, 0]
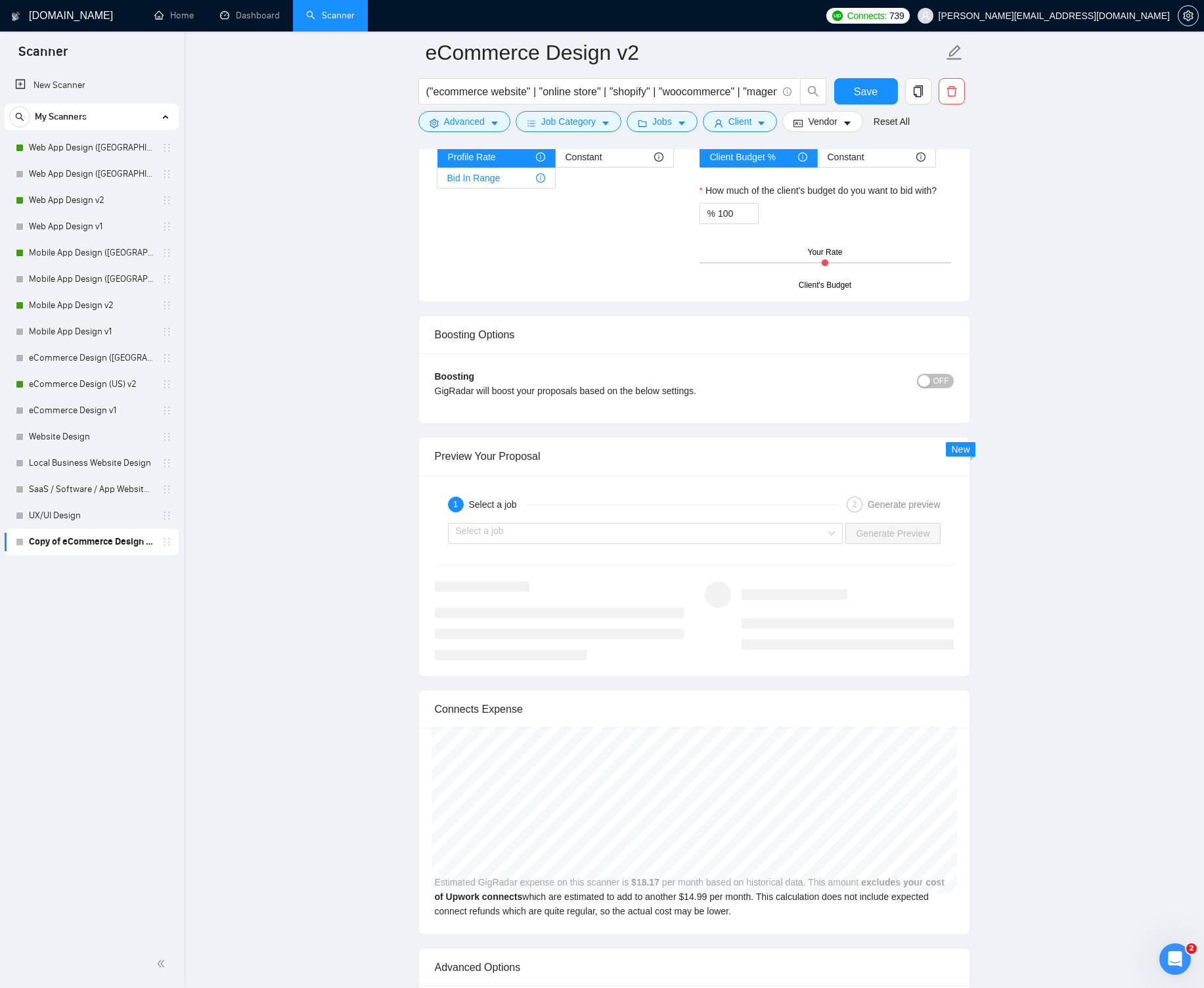
type textarea "[Lore ipsum DO ≤018 sitam. Consec adipiscin. Elitse doeius temp. In utlabor. Et…"
click at [513, 178] on div "Bid In Range" at bounding box center [497, 178] width 98 height 20
click at [438, 181] on input "Bid In Range" at bounding box center [438, 181] width 0 height 0
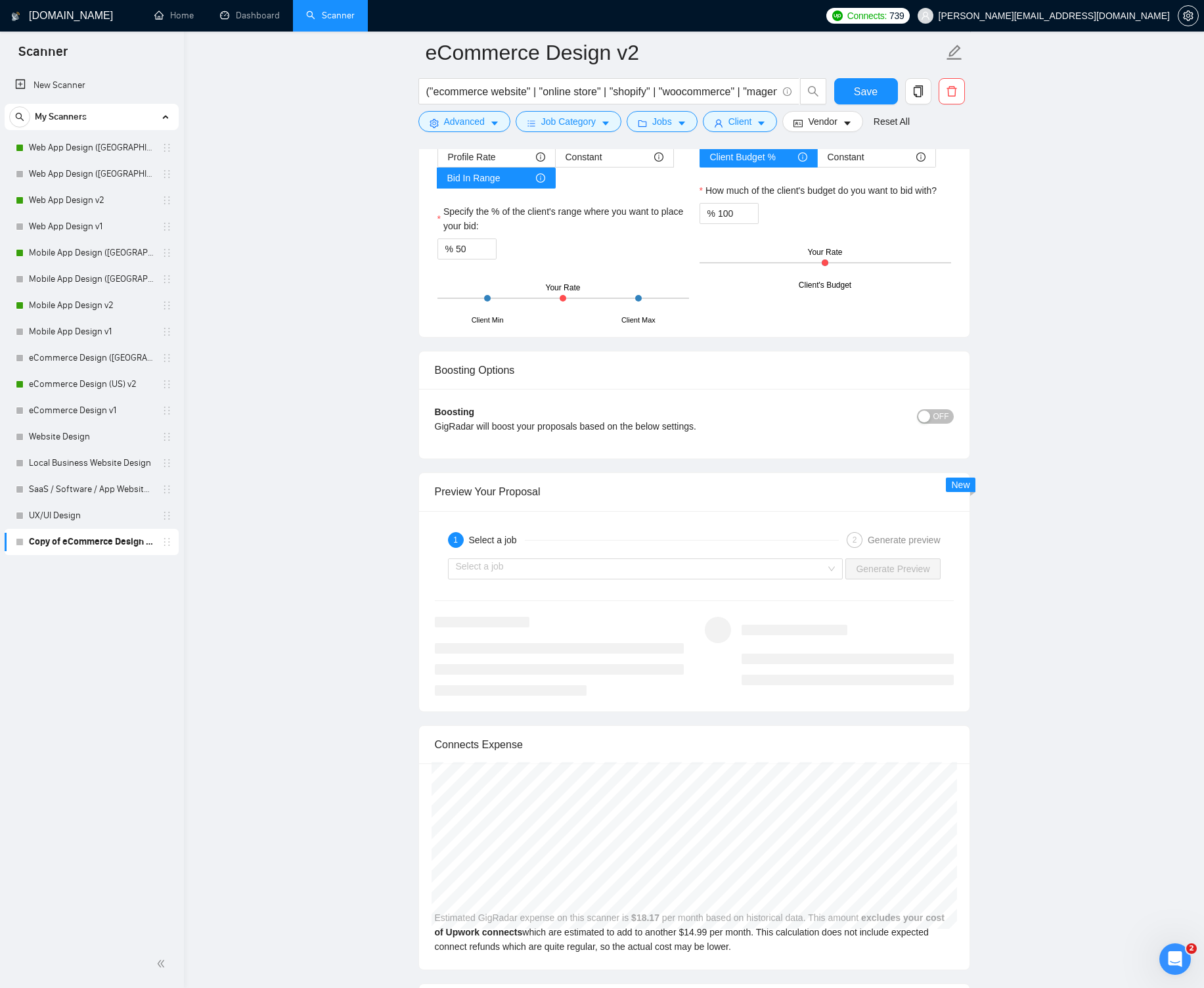
drag, startPoint x: 606, startPoint y: 298, endPoint x: 560, endPoint y: 296, distance: 46.0
click at [571, 296] on div "Client Min Client Max Your Rate" at bounding box center [564, 299] width 252 height 46
drag, startPoint x: 567, startPoint y: 295, endPoint x: 587, endPoint y: 296, distance: 20.0
click at [587, 296] on div "Client Min Client Max Your Rate" at bounding box center [564, 299] width 252 height 46
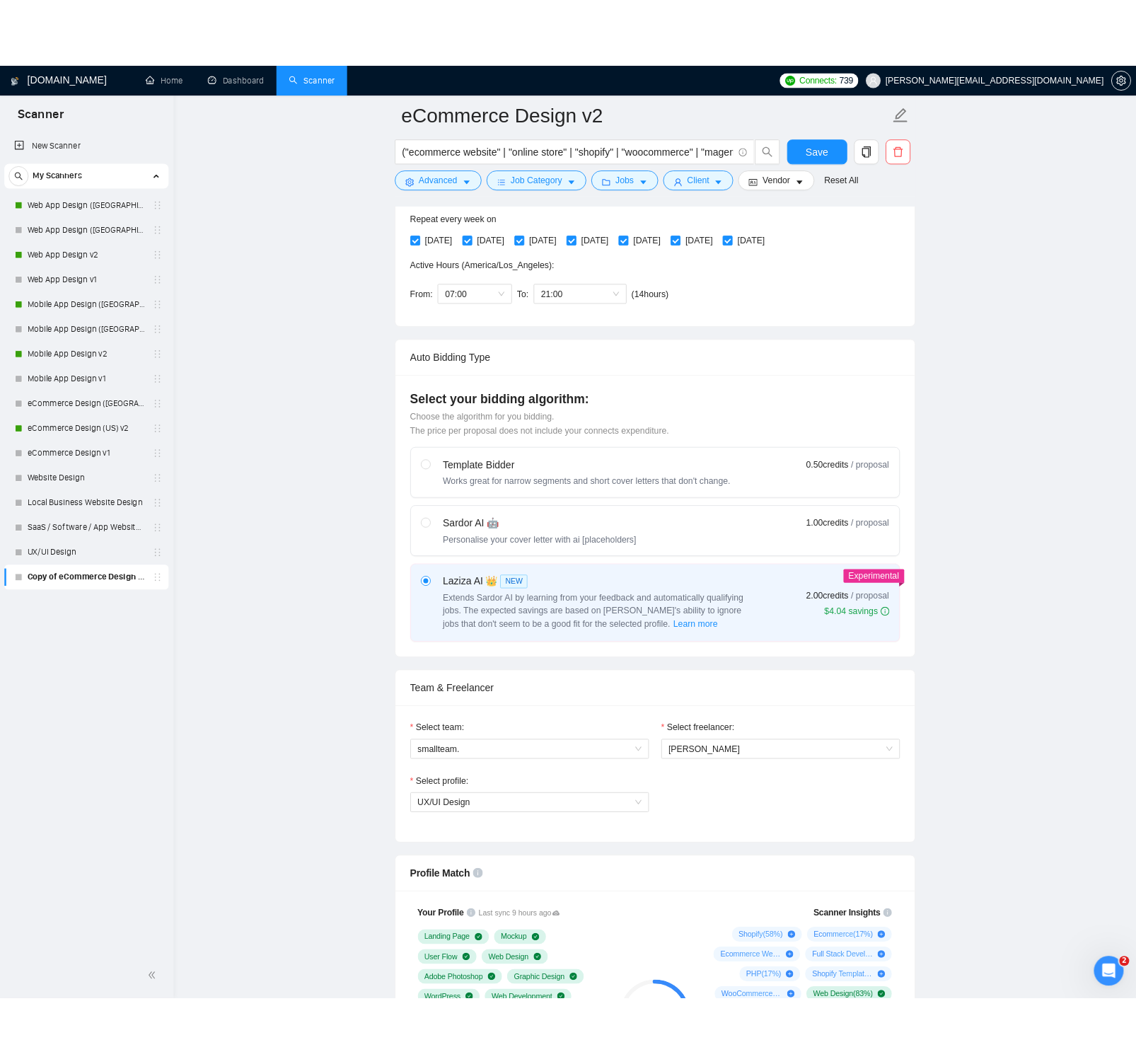
scroll to position [0, 0]
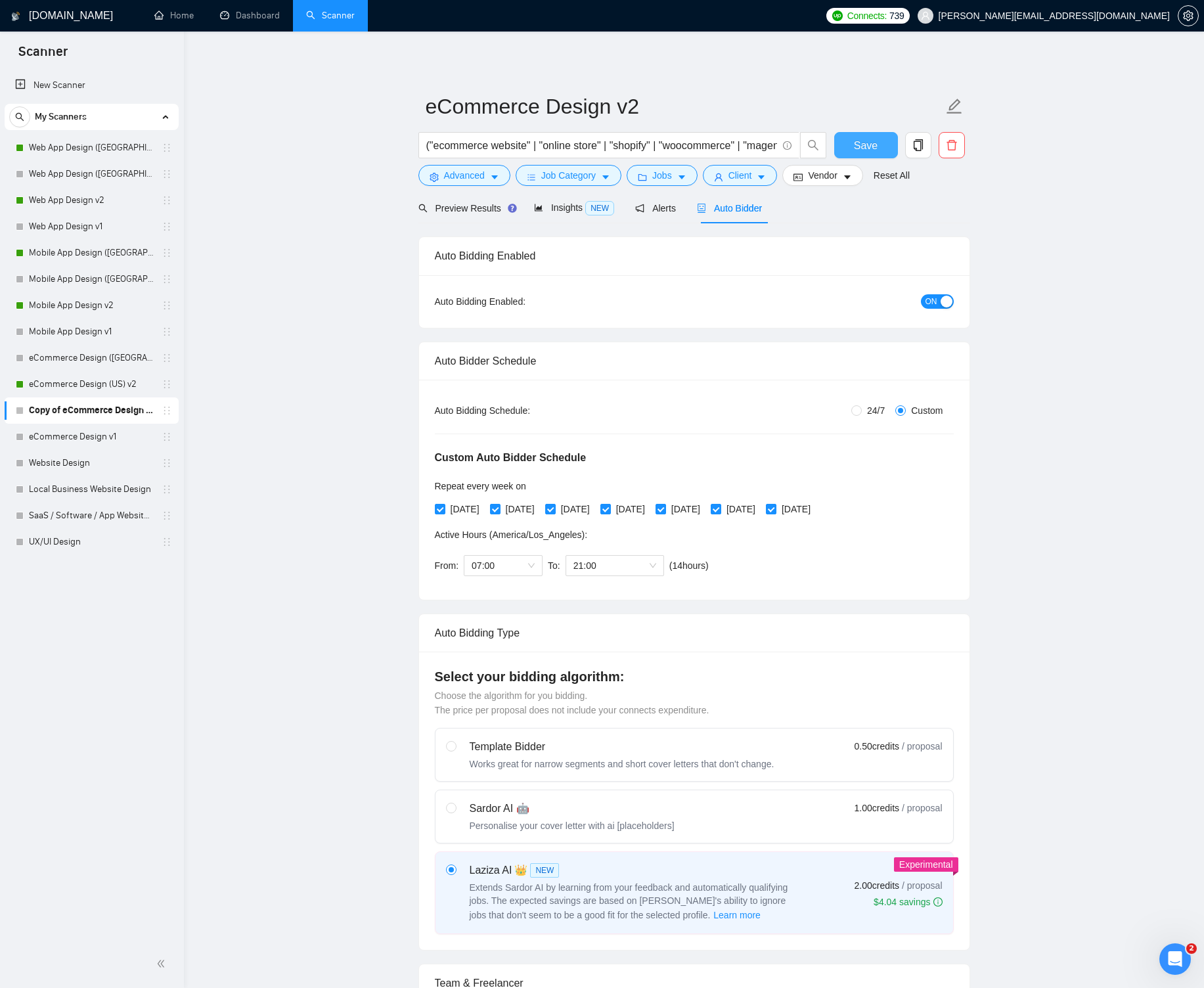
click at [841, 144] on button "Save" at bounding box center [866, 144] width 63 height 26
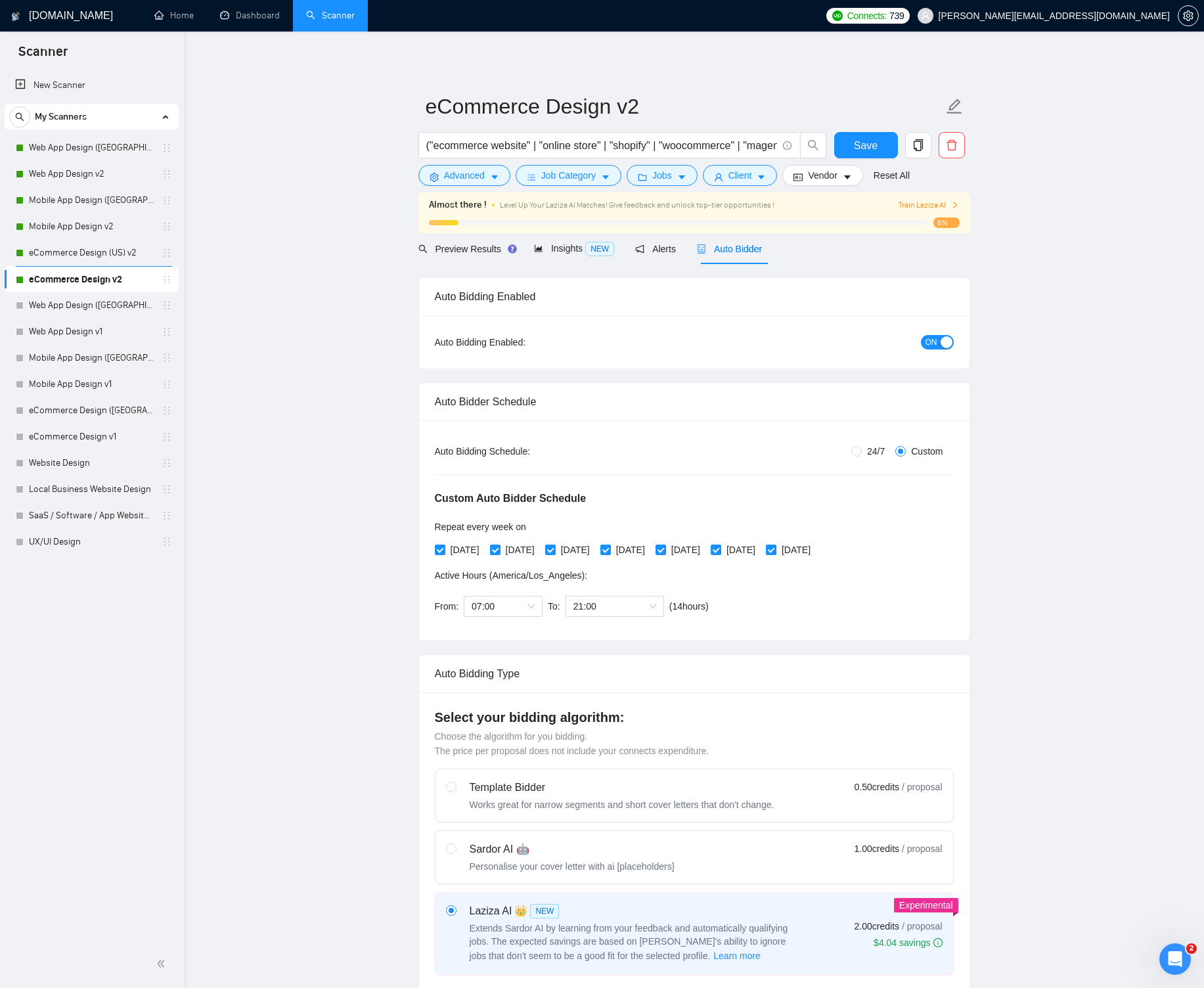
drag, startPoint x: 169, startPoint y: 408, endPoint x: 493, endPoint y: 8, distance: 514.8
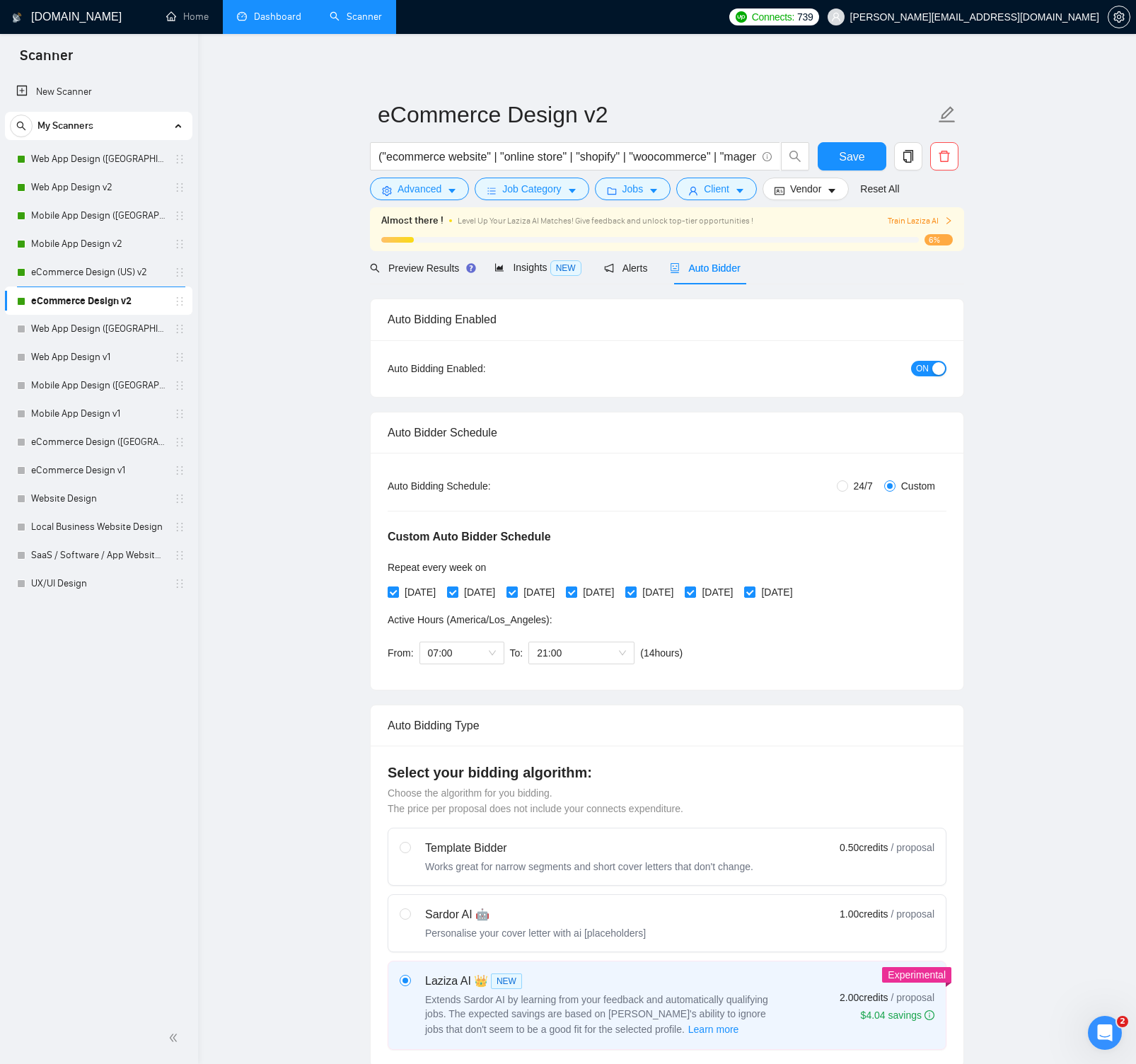
click at [271, 20] on link "Dashboard" at bounding box center [269, 16] width 64 height 12
